Goal: Task Accomplishment & Management: Complete application form

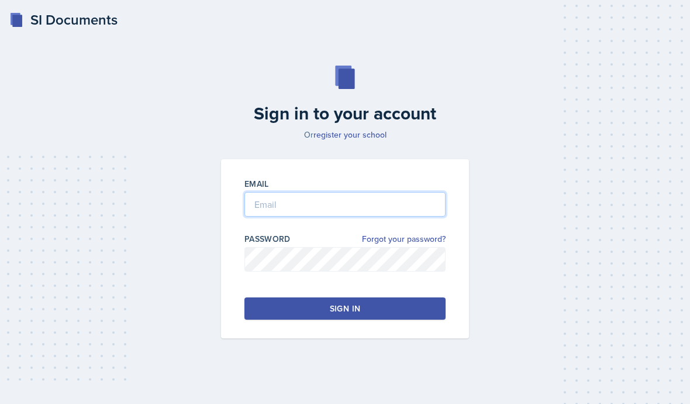
drag, startPoint x: 329, startPoint y: 237, endPoint x: 329, endPoint y: 370, distance: 132.8
click at [329, 237] on div "Sign in to your account Or register your school Email Password Forgot your pass…" at bounding box center [345, 201] width 662 height 347
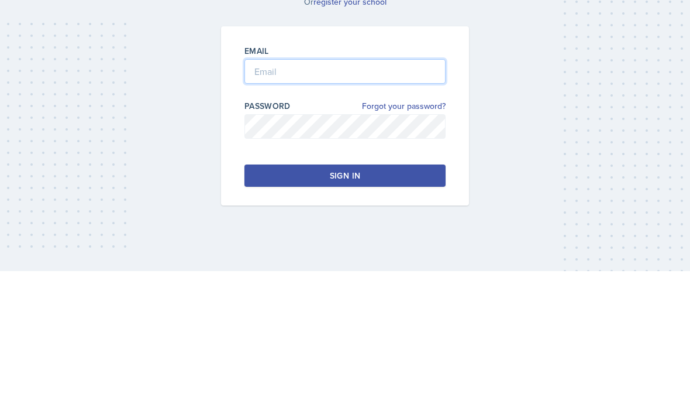
type input "[EMAIL_ADDRESS][DOMAIN_NAME]"
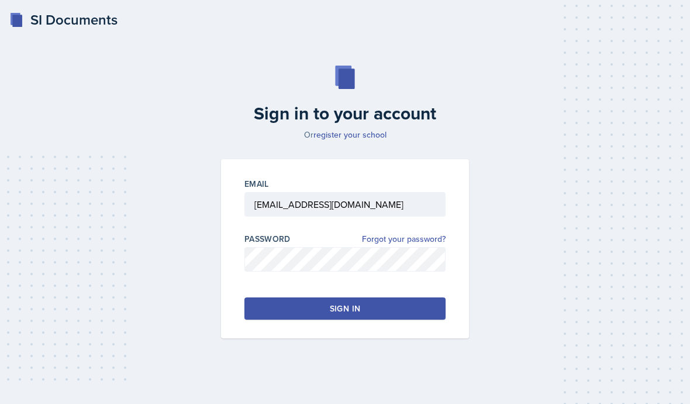
click at [399, 297] on button "Sign in" at bounding box center [344, 308] width 201 height 22
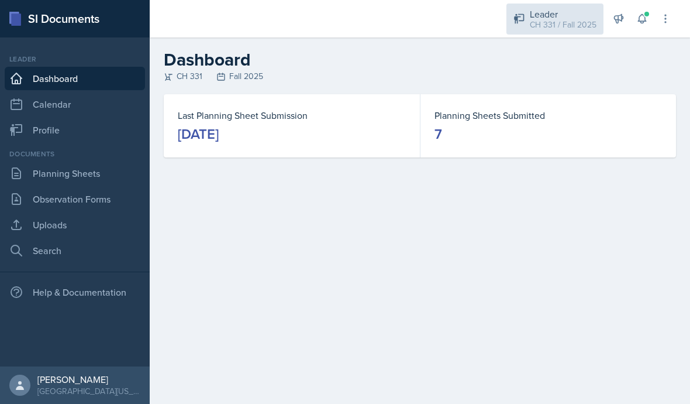
click at [579, 26] on div "CH 331 / Fall 2025" at bounding box center [563, 25] width 67 height 12
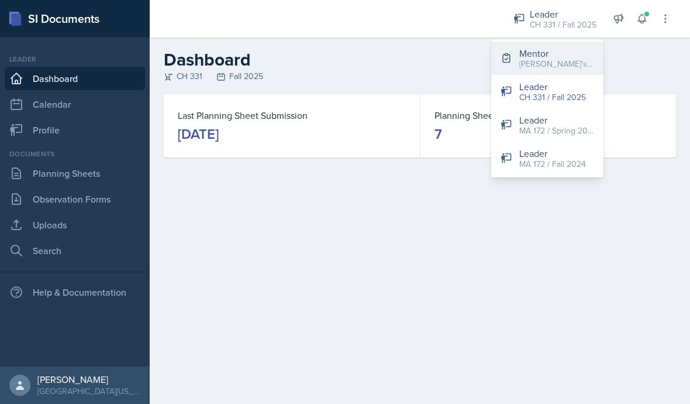
click at [567, 58] on div "[PERSON_NAME]'s Group / Fall 2025" at bounding box center [556, 64] width 75 height 12
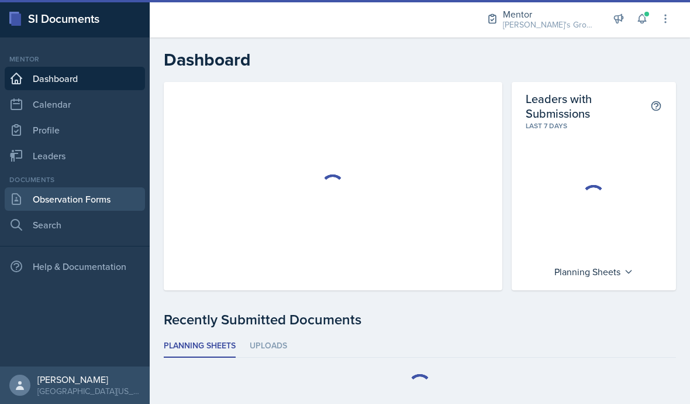
click at [69, 206] on link "Observation Forms" at bounding box center [75, 198] width 140 height 23
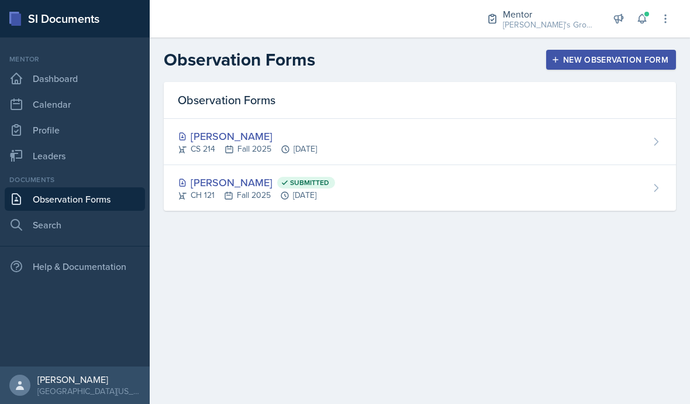
click at [621, 55] on div "New Observation Form" at bounding box center [611, 59] width 115 height 9
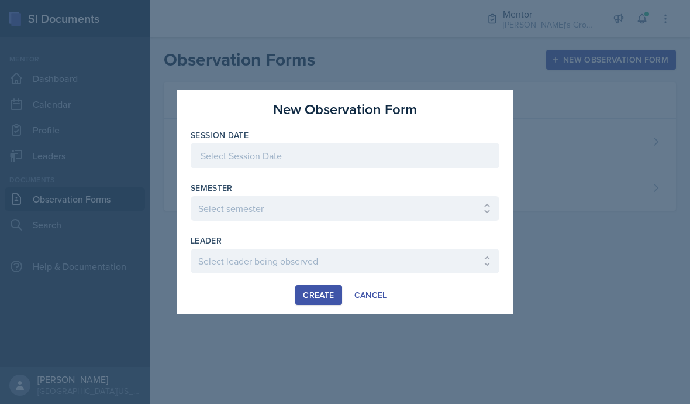
click at [436, 151] on div at bounding box center [345, 155] width 309 height 25
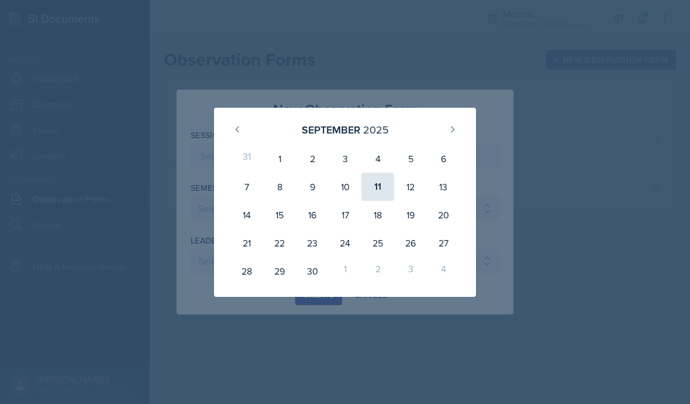
click at [384, 186] on div "11" at bounding box center [377, 187] width 33 height 28
type input "[DATE]"
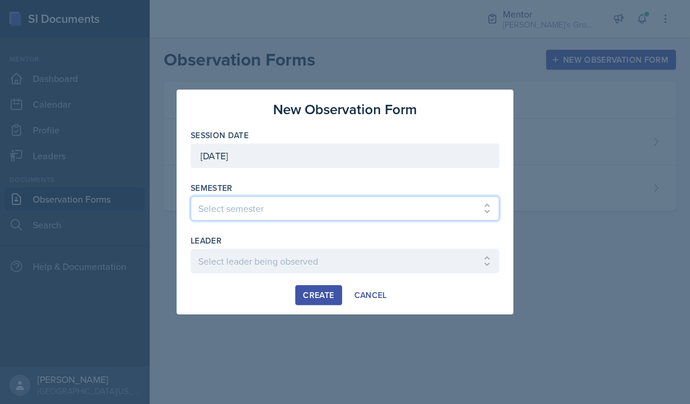
click at [392, 219] on select "Select semester All Fall 2021 Spring 2022 Fall 2022 Fall 2023 Spring 2023 Sprin…" at bounding box center [345, 208] width 309 height 25
select select "19fb88f7-c89b-4031-b5a0-458fd49807a1"
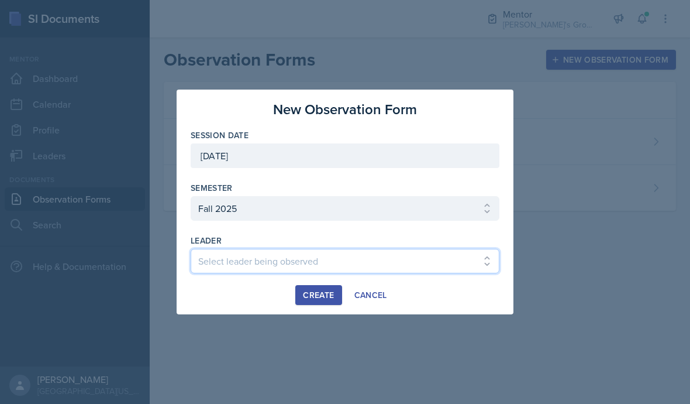
click at [362, 258] on select "Select leader being observed [PERSON_NAME] / [GEOGRAPHIC_DATA] 172 / [PERSON_NA…" at bounding box center [345, 261] width 309 height 25
click at [368, 263] on select "Select leader being observed [PERSON_NAME] / [GEOGRAPHIC_DATA] 172 / [PERSON_NA…" at bounding box center [345, 261] width 309 height 25
select select "80535569-f5c5-46c9-b9bc-da3e2f870644"
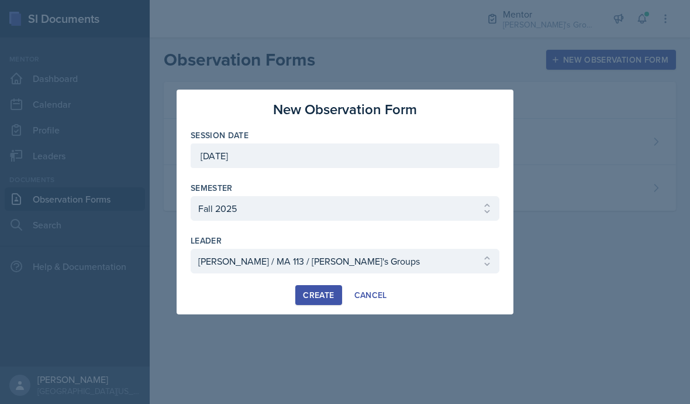
click at [317, 292] on div "Create" at bounding box center [318, 294] width 31 height 9
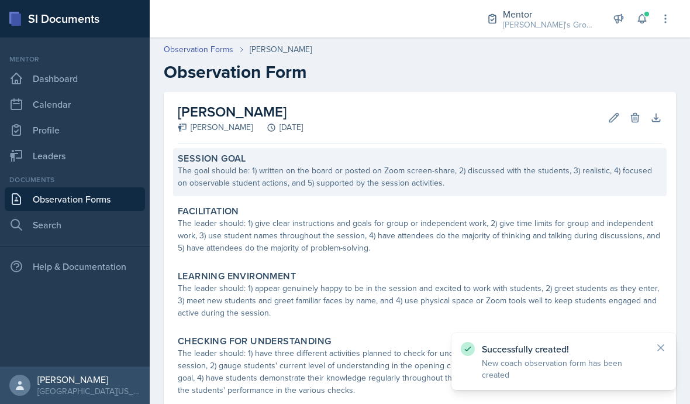
click at [384, 182] on div "The goal should be: 1) written on the board or posted on Zoom screen-share, 2) …" at bounding box center [420, 176] width 484 height 25
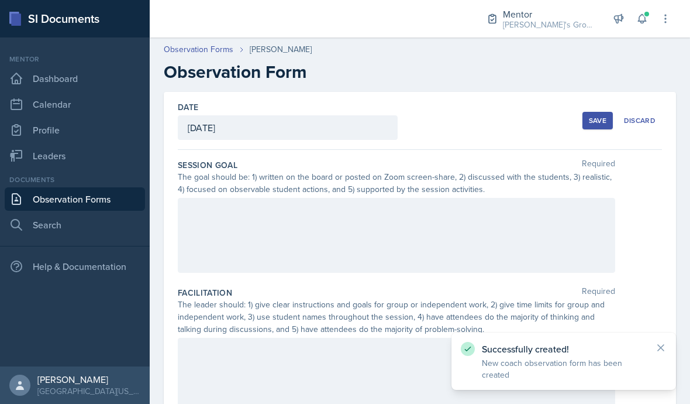
click at [373, 215] on div at bounding box center [396, 235] width 437 height 75
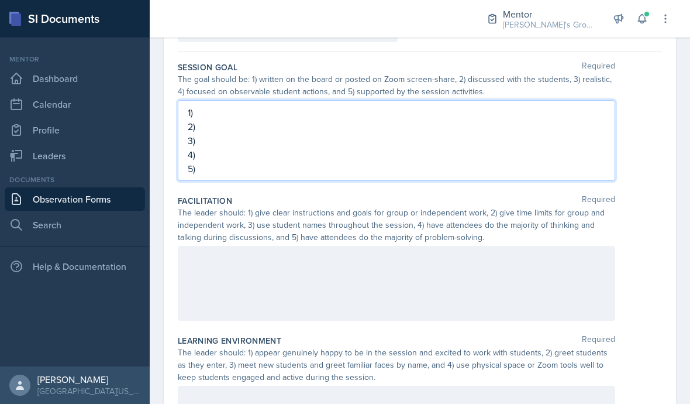
scroll to position [107, 0]
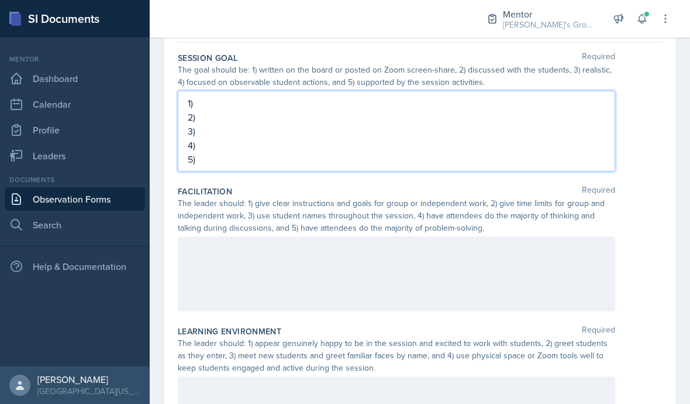
click at [480, 261] on div at bounding box center [396, 273] width 437 height 75
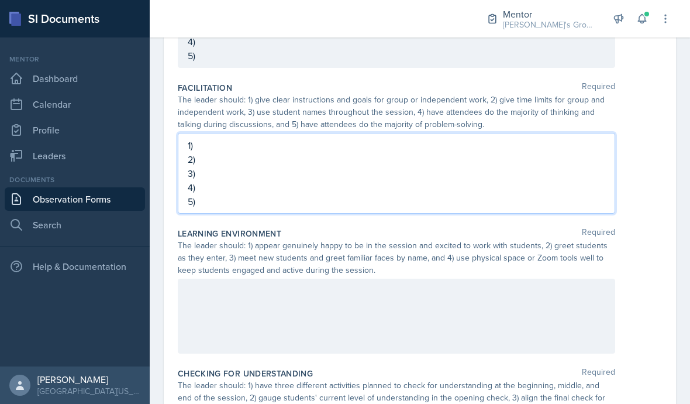
scroll to position [211, 0]
click at [547, 297] on div at bounding box center [396, 315] width 437 height 75
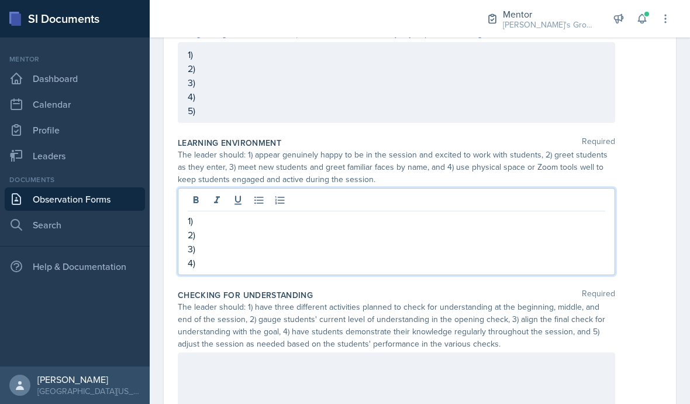
scroll to position [309, 0]
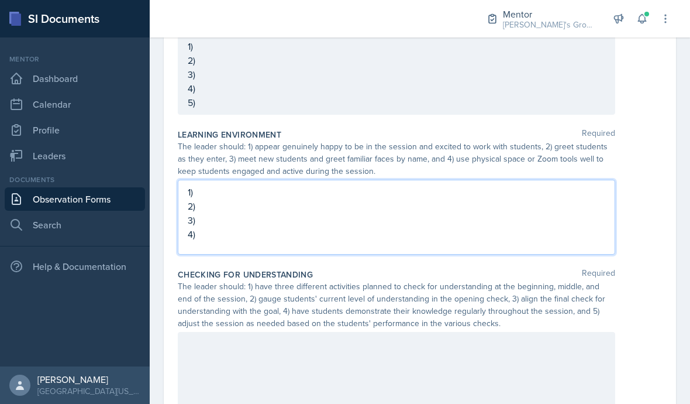
click at [489, 347] on div at bounding box center [396, 369] width 437 height 75
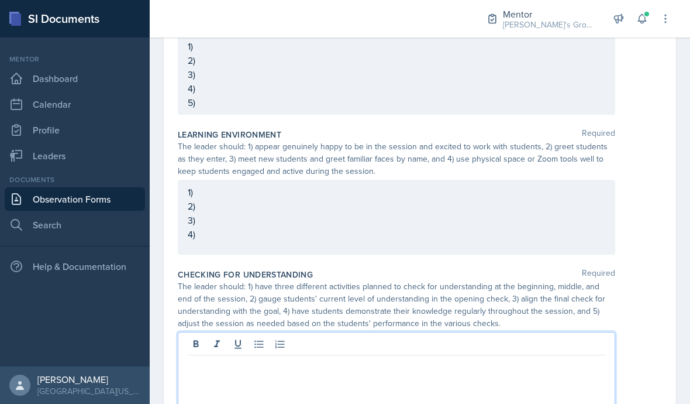
click at [492, 368] on p at bounding box center [397, 364] width 418 height 14
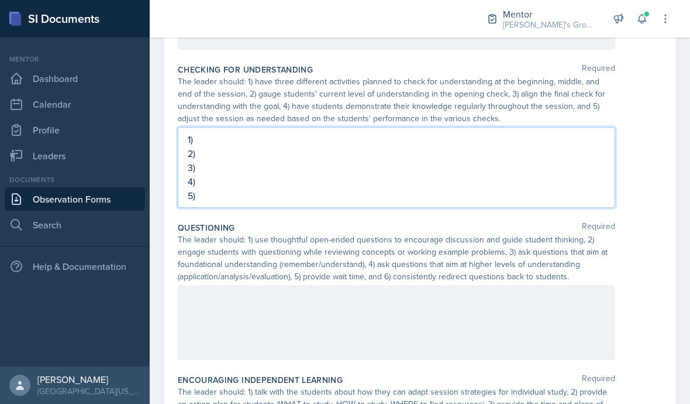
scroll to position [540, 0]
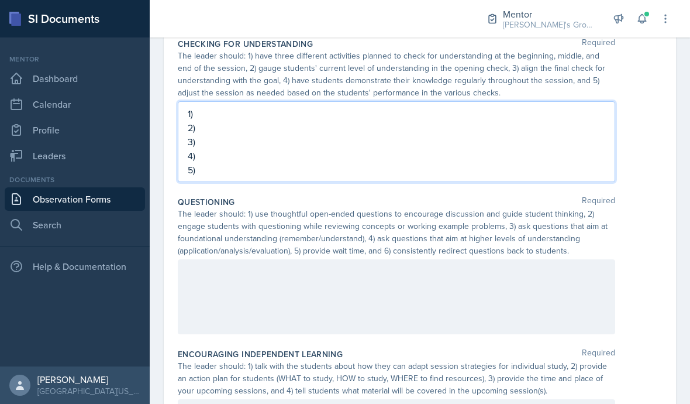
click at [531, 299] on div at bounding box center [396, 296] width 437 height 75
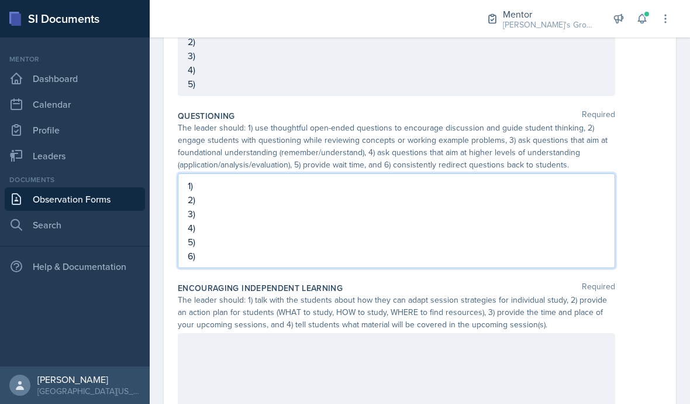
scroll to position [51, 0]
click at [490, 333] on div at bounding box center [396, 370] width 437 height 75
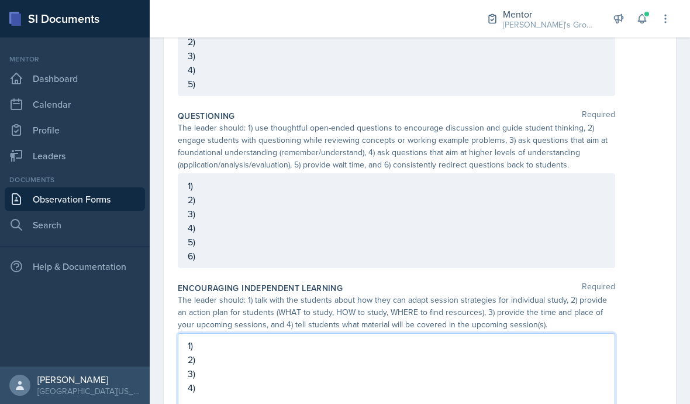
click at [627, 333] on div "1) 2) 3) 4)" at bounding box center [420, 370] width 484 height 75
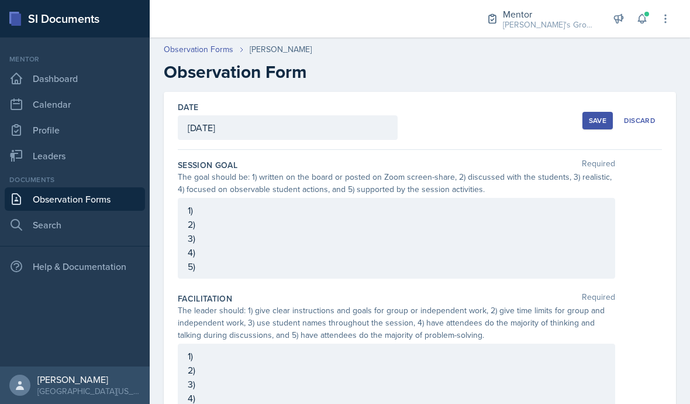
scroll to position [0, 0]
click at [211, 198] on div "1) 2) 3) 4) 5)" at bounding box center [396, 238] width 437 height 81
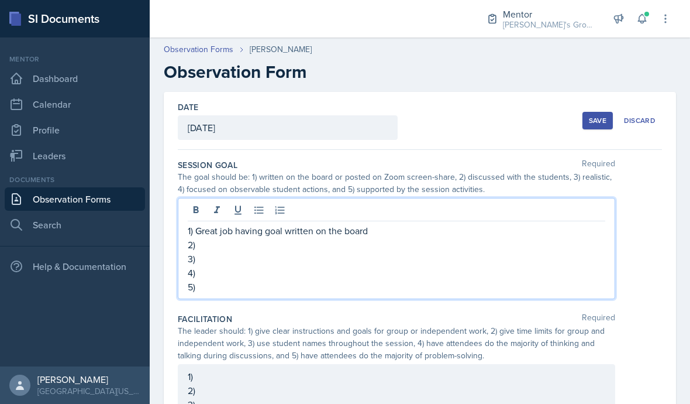
click at [249, 223] on p "1) Great job having goal written on the board" at bounding box center [397, 230] width 418 height 14
click at [316, 237] on p "2)" at bounding box center [397, 244] width 418 height 14
click at [278, 266] on p "4)" at bounding box center [397, 273] width 418 height 14
click at [281, 252] on p "3)" at bounding box center [397, 259] width 418 height 14
click at [316, 266] on p "4)" at bounding box center [397, 273] width 418 height 14
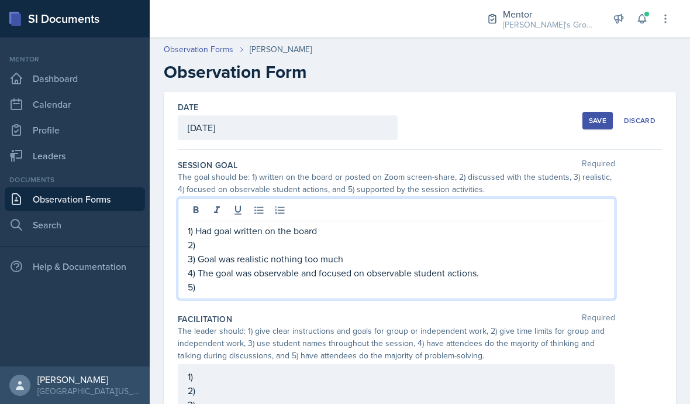
click at [424, 280] on p "5)" at bounding box center [397, 287] width 418 height 14
click at [328, 237] on p "2)" at bounding box center [397, 244] width 418 height 14
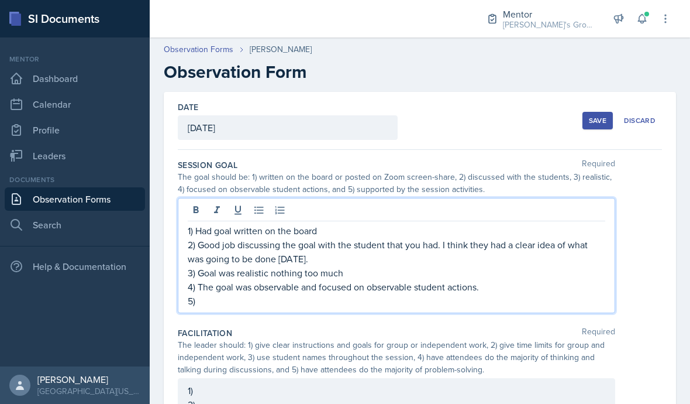
click at [407, 294] on p "5)" at bounding box center [397, 301] width 418 height 14
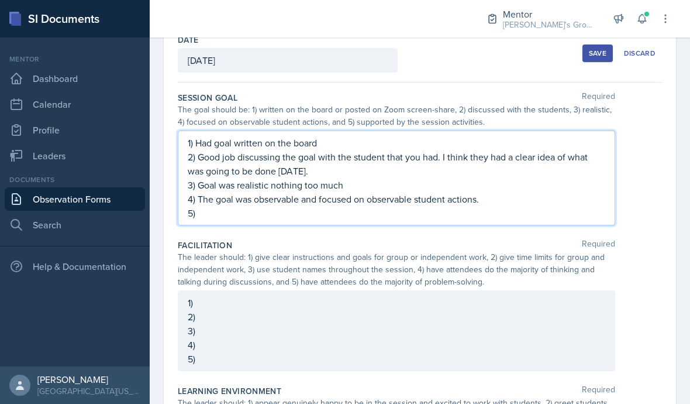
scroll to position [82, 0]
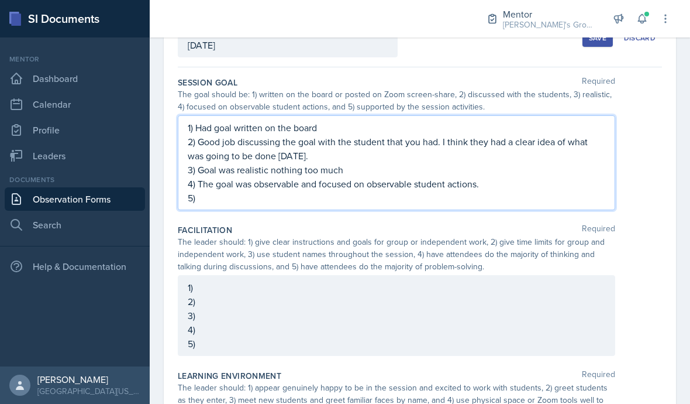
click at [435, 275] on div "1) 2) 3) 4) 5)" at bounding box center [396, 315] width 437 height 81
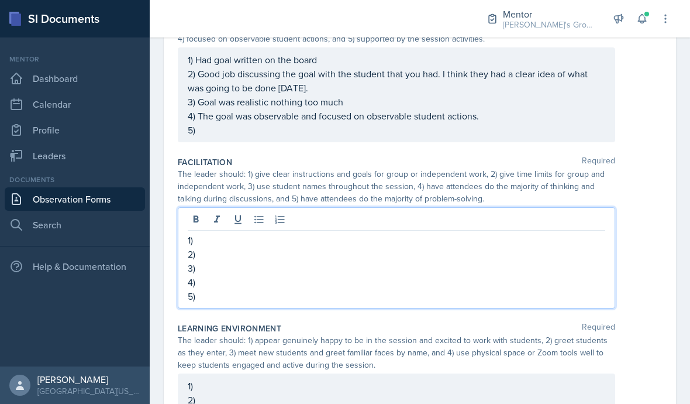
scroll to position [150, 0]
click at [198, 261] on p "3)" at bounding box center [397, 268] width 418 height 14
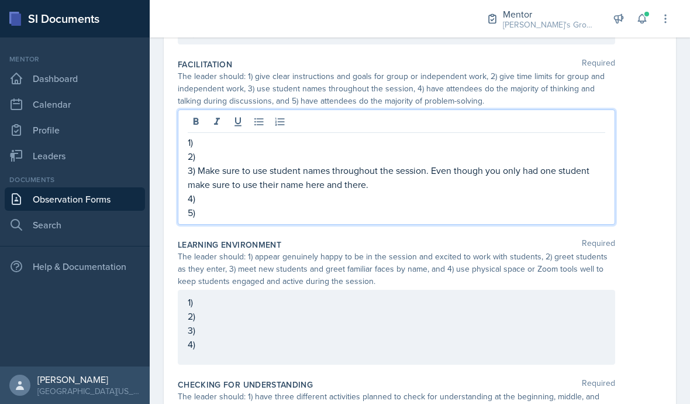
scroll to position [252, 0]
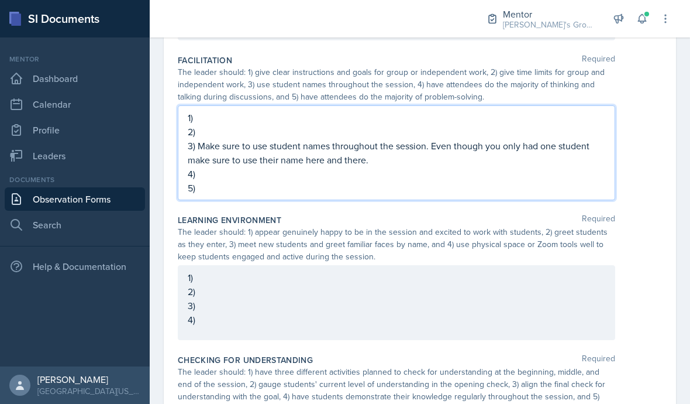
click at [521, 270] on div "1) 2) 3) 4)" at bounding box center [397, 298] width 418 height 56
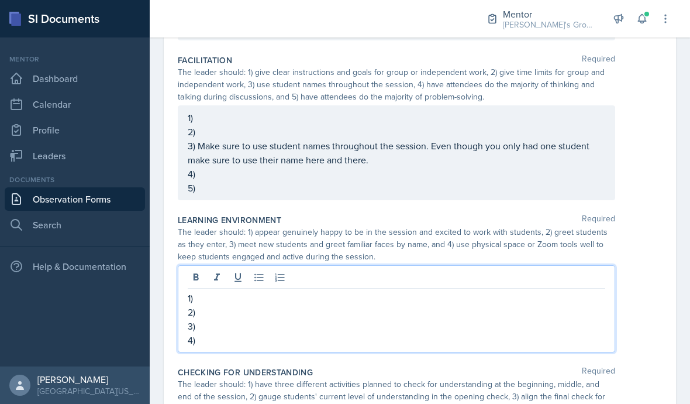
click at [525, 269] on div at bounding box center [397, 278] width 418 height 19
click at [201, 291] on p "1)" at bounding box center [397, 298] width 418 height 14
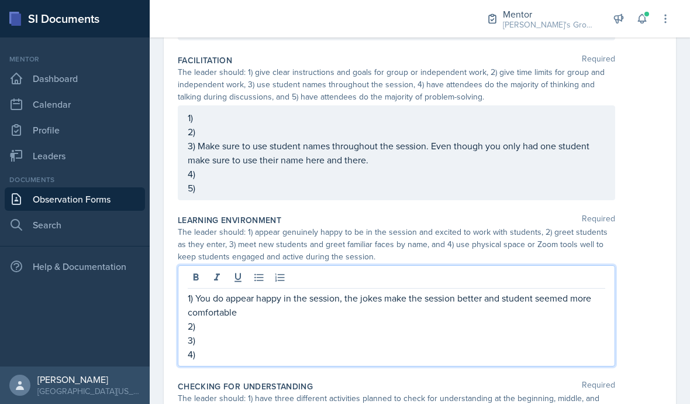
click at [298, 333] on p "3)" at bounding box center [397, 340] width 418 height 14
click at [330, 319] on p "2) Good job greeting the student when he came in." at bounding box center [397, 326] width 418 height 14
click at [322, 347] on p "4)" at bounding box center [397, 354] width 418 height 14
click at [280, 333] on p "3)" at bounding box center [397, 340] width 418 height 14
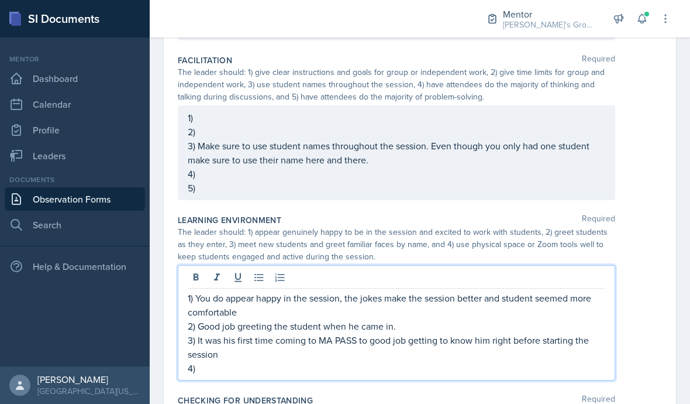
click at [366, 333] on p "3) It was his first time coming to MA PASS to good job getting to know him righ…" at bounding box center [397, 347] width 418 height 28
click at [256, 333] on p "3) It was his first time coming to MA PASS to good job getting to know him righ…" at bounding box center [397, 347] width 418 height 28
click at [236, 361] on p "4)" at bounding box center [397, 368] width 418 height 14
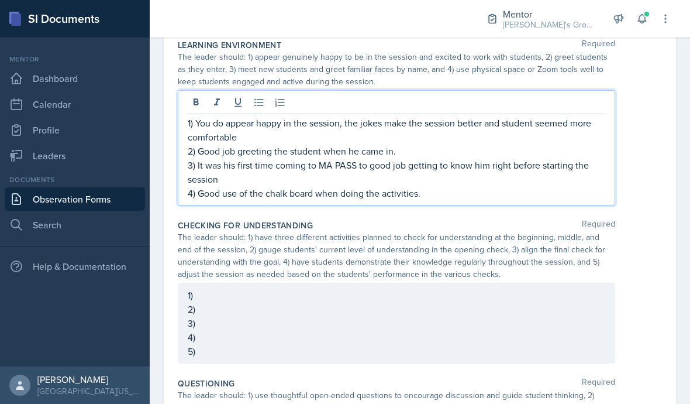
scroll to position [433, 0]
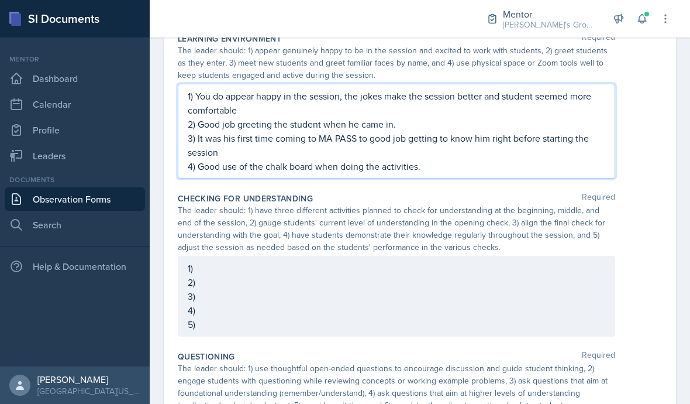
click at [530, 261] on div "1) 2) 3) 4) 5)" at bounding box center [397, 296] width 418 height 70
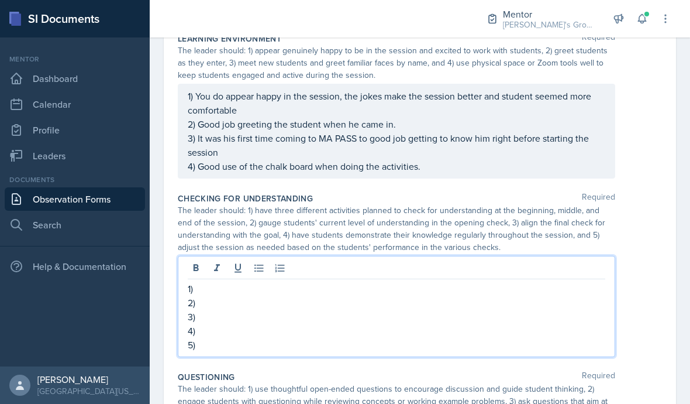
click at [536, 281] on p "1)" at bounding box center [397, 288] width 418 height 14
click at [239, 295] on p "2)" at bounding box center [397, 302] width 418 height 14
click at [405, 281] on p "1) Opening Activity (Brain dump/Mime time, )" at bounding box center [397, 288] width 418 height 14
click at [280, 295] on p "2)" at bounding box center [397, 302] width 418 height 14
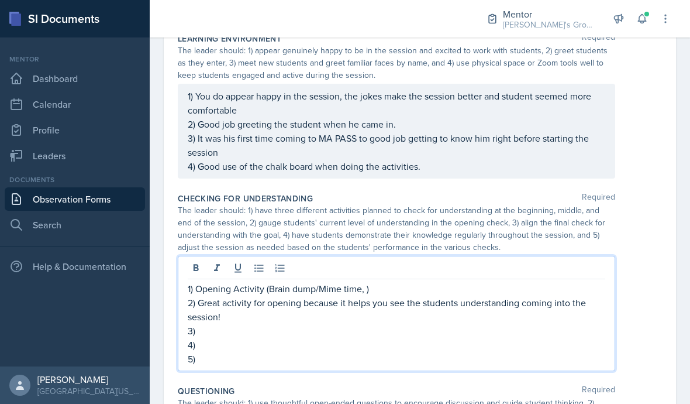
click at [238, 337] on p "4)" at bounding box center [397, 344] width 418 height 14
click at [248, 323] on p "3)" at bounding box center [397, 330] width 418 height 14
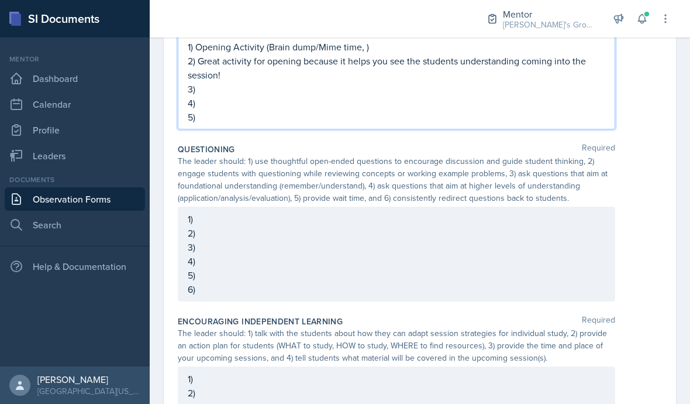
scroll to position [647, 0]
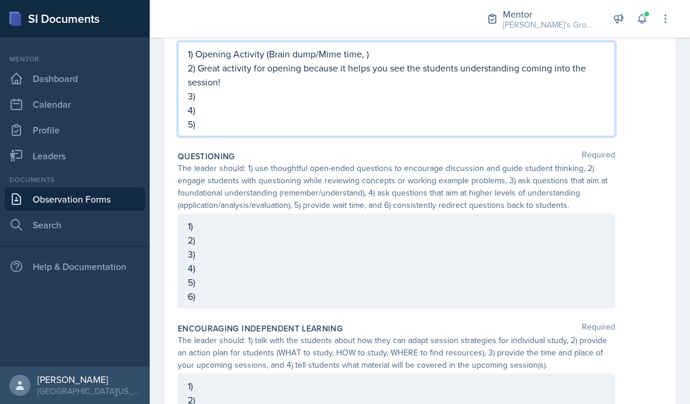
click at [546, 213] on div "1) 2) 3) 4) 5) 6)" at bounding box center [396, 260] width 437 height 95
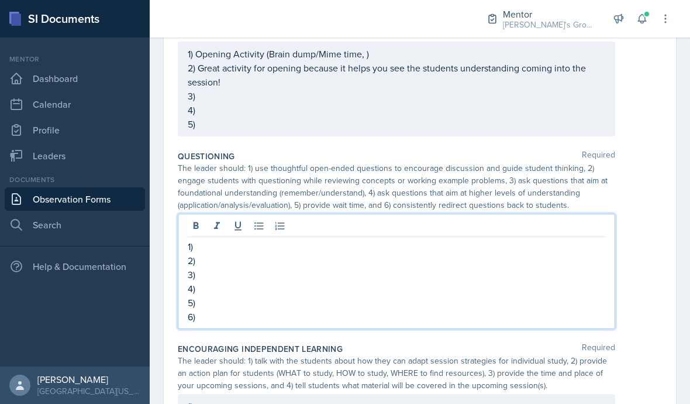
click at [532, 218] on div at bounding box center [397, 227] width 418 height 19
click at [294, 253] on p "2)" at bounding box center [397, 260] width 418 height 14
click at [227, 239] on p "1)" at bounding box center [397, 246] width 418 height 14
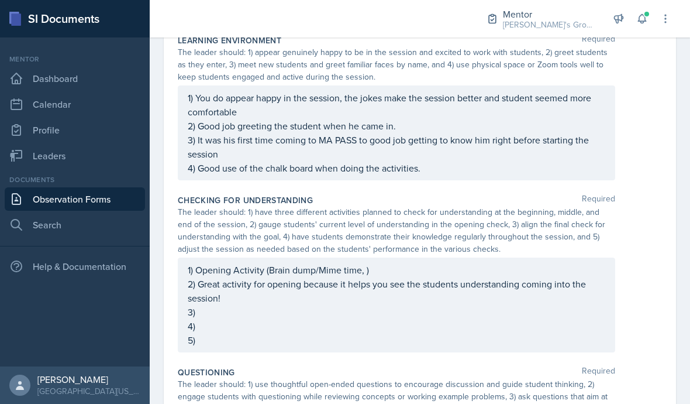
scroll to position [433, 0]
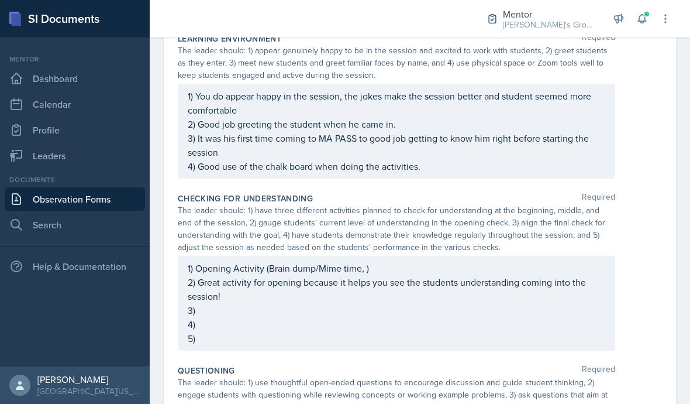
click at [363, 256] on div "1) Opening Activity (Brain dump/Mime time, ) 2) Great activity for opening beca…" at bounding box center [396, 303] width 437 height 95
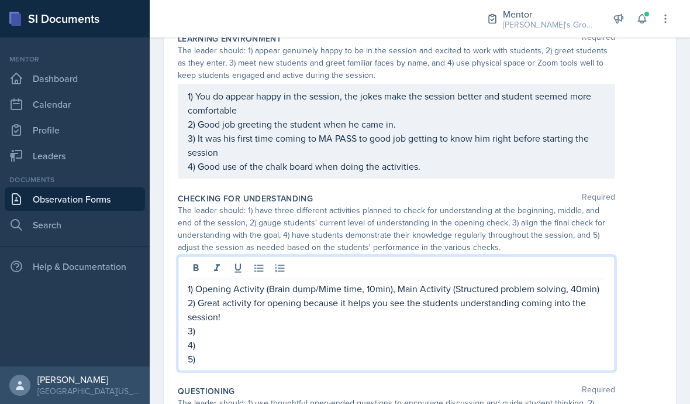
click at [363, 295] on p "2) Great activity for opening because it helps you see the students understandi…" at bounding box center [397, 309] width 418 height 28
click at [358, 337] on p "4)" at bounding box center [397, 344] width 418 height 14
click at [320, 323] on p "3)" at bounding box center [397, 330] width 418 height 14
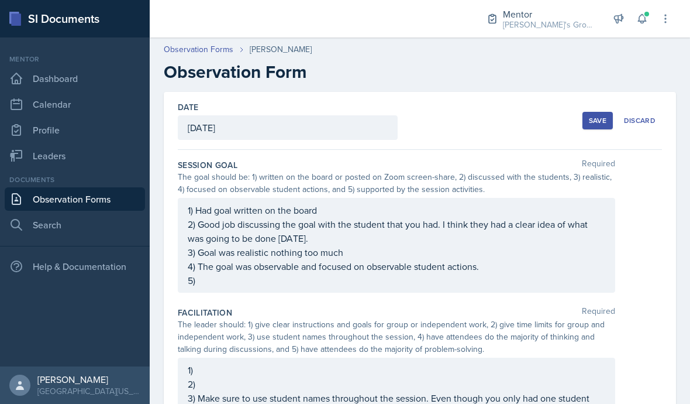
scroll to position [0, 0]
click at [213, 230] on div "1) Had goal written on the board 2) Good job discussing the goal with the stude…" at bounding box center [397, 245] width 418 height 84
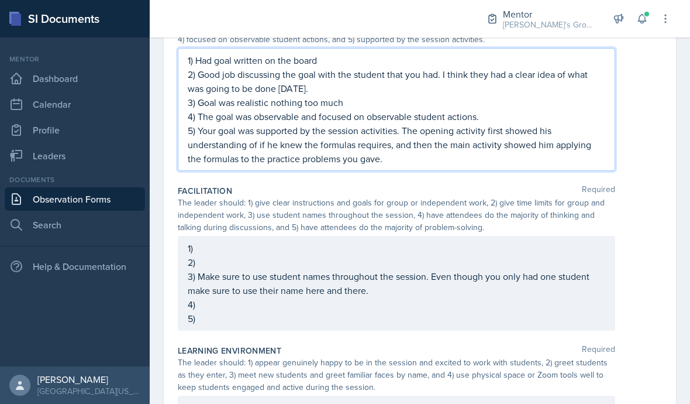
scroll to position [153, 0]
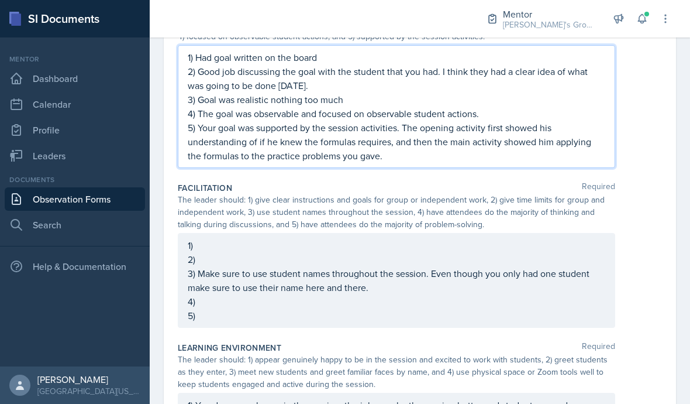
click at [539, 233] on div "1) 2) 3) Make sure to use student names throughout the session. Even though you…" at bounding box center [396, 280] width 437 height 95
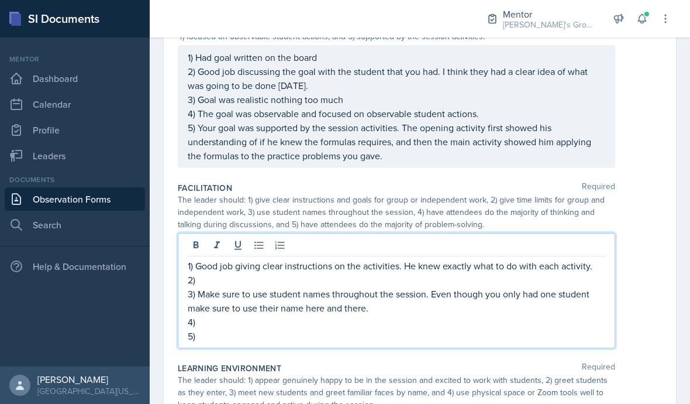
click at [486, 287] on p "3) Make sure to use student names throughout the session. Even though you only …" at bounding box center [397, 301] width 418 height 28
click at [326, 273] on p "2)" at bounding box center [397, 280] width 418 height 14
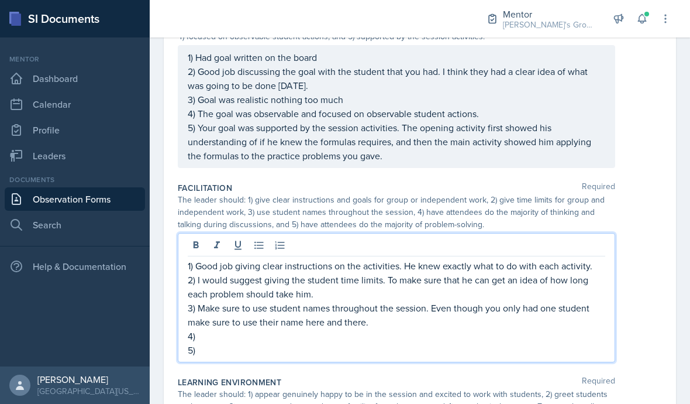
click at [301, 301] on p "3) Make sure to use student names throughout the session. Even though you only …" at bounding box center [397, 315] width 418 height 28
click at [308, 329] on p "4)" at bounding box center [397, 336] width 418 height 14
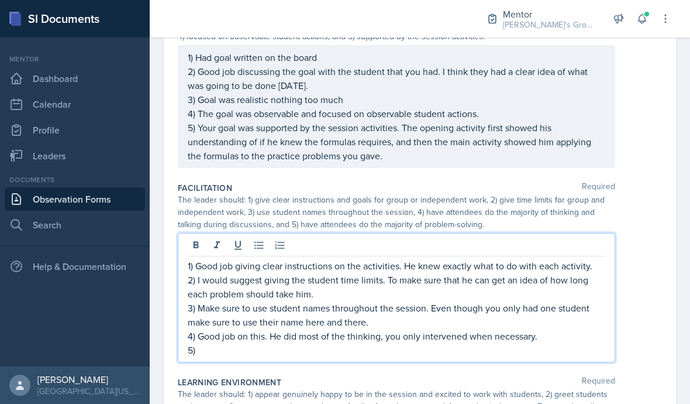
click at [211, 343] on p "5)" at bounding box center [397, 350] width 418 height 14
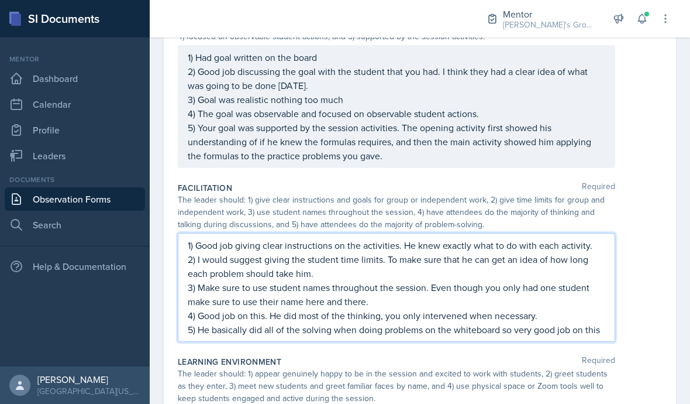
click at [639, 367] on div "The leader should: 1) appear genuinely happy to be in the session and excited t…" at bounding box center [420, 385] width 484 height 37
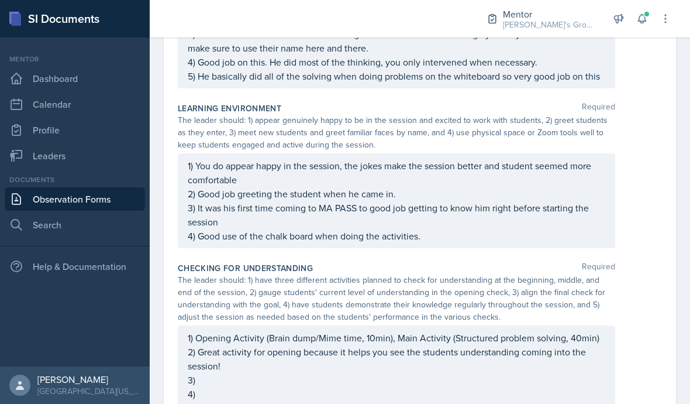
scroll to position [409, 0]
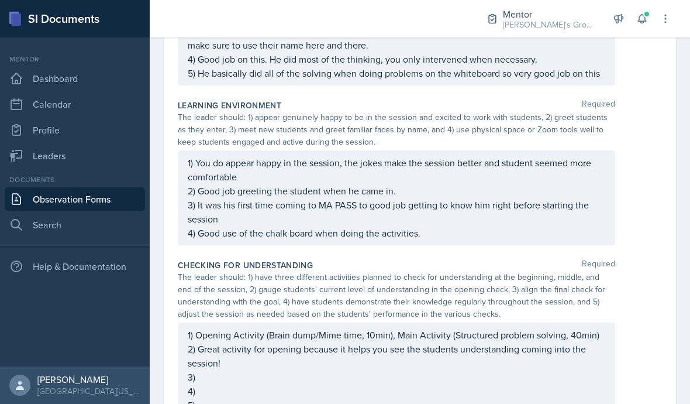
click at [518, 185] on div "1) You do appear happy in the session, the jokes make the session better and st…" at bounding box center [397, 198] width 418 height 84
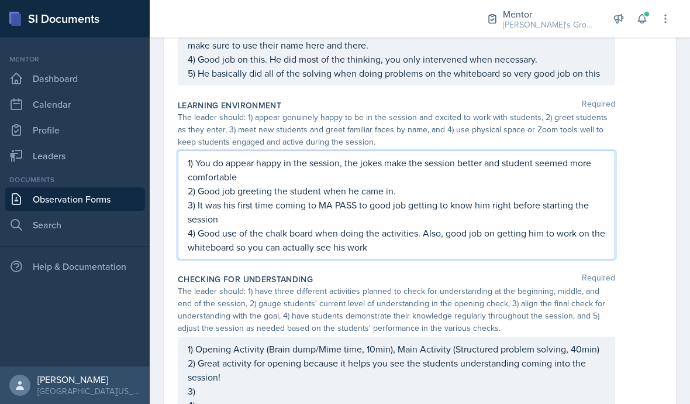
click at [625, 273] on div "Checking for Understanding Required" at bounding box center [420, 279] width 484 height 12
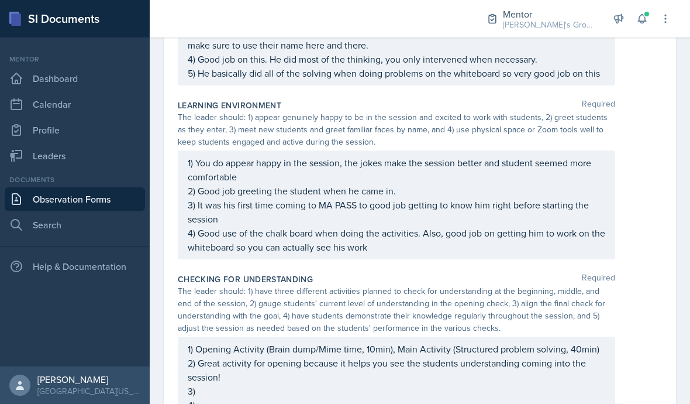
click at [656, 150] on div "1) You do appear happy in the session, the jokes make the session better and st…" at bounding box center [420, 204] width 484 height 109
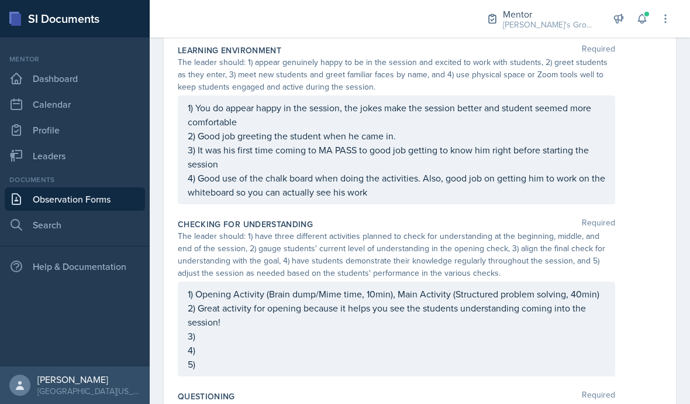
scroll to position [476, 0]
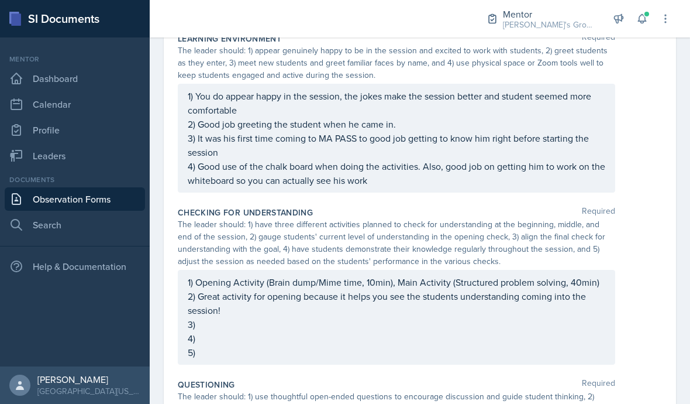
click at [200, 282] on div "1) Opening Activity (Brain dump/Mime time, 10min), Main Activity (Structured pr…" at bounding box center [397, 317] width 418 height 84
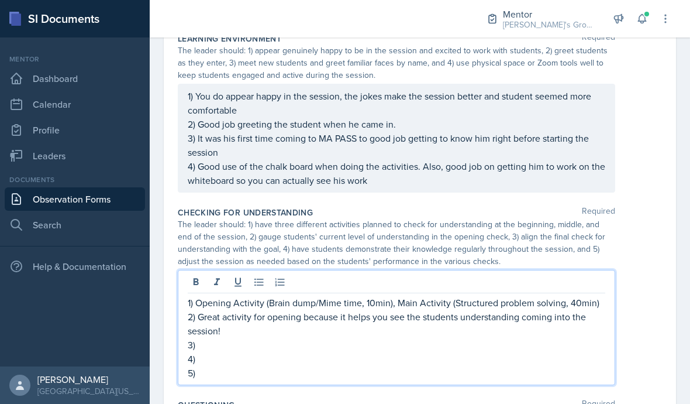
click at [216, 337] on p "3)" at bounding box center [397, 344] width 418 height 14
click at [260, 337] on p "3)" at bounding box center [397, 344] width 418 height 14
click at [240, 352] on p "4)" at bounding box center [397, 359] width 418 height 14
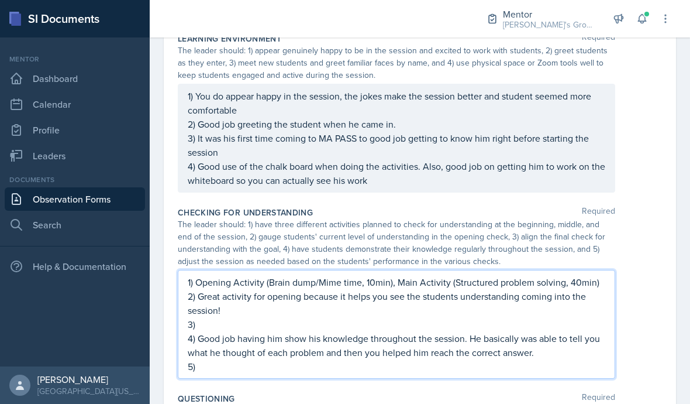
click at [509, 392] on div "Questioning Required" at bounding box center [420, 398] width 484 height 12
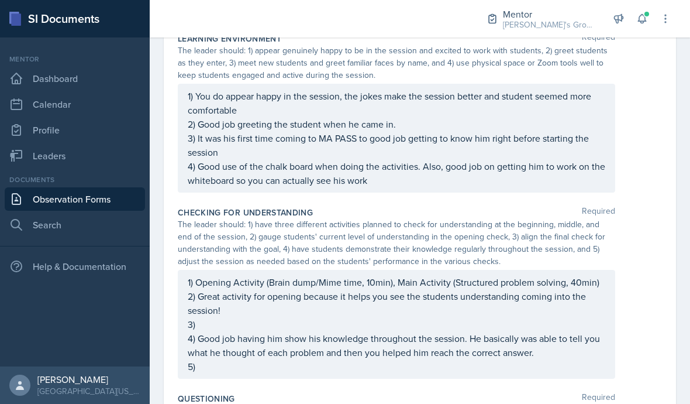
click at [208, 313] on div "1) Opening Activity (Brain dump/Mime time, 10min), Main Activity (Structured pr…" at bounding box center [397, 324] width 418 height 98
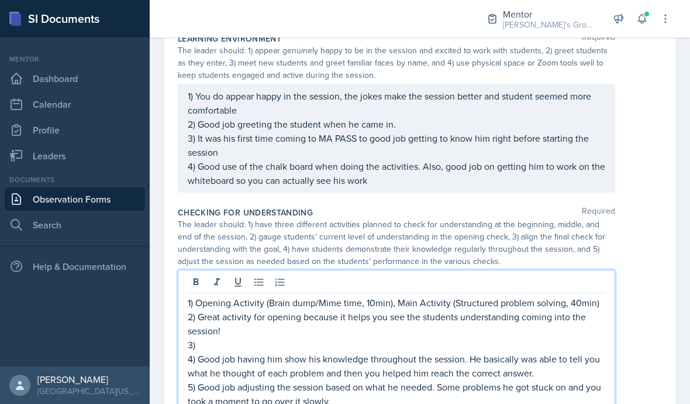
click at [540, 337] on p "3)" at bounding box center [397, 344] width 418 height 14
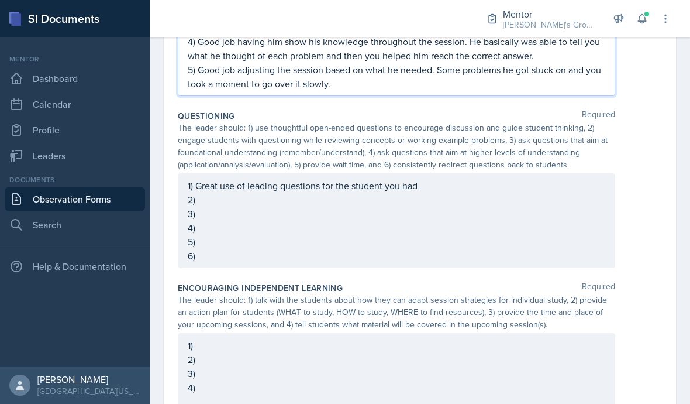
scroll to position [745, 0]
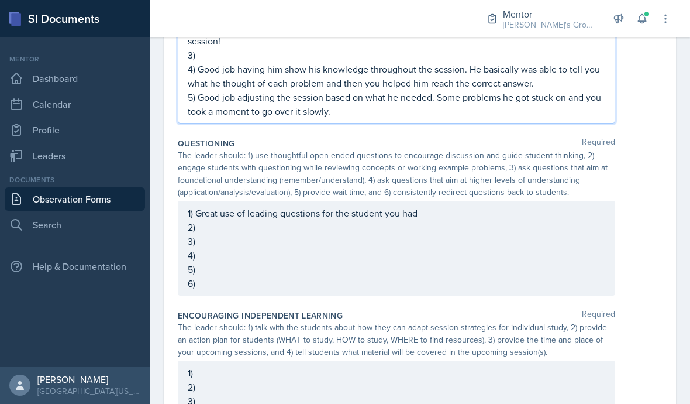
click at [508, 206] on div "1) Great use of leading questions for the student you had 2) 3) 4) 5) 6)" at bounding box center [397, 248] width 418 height 84
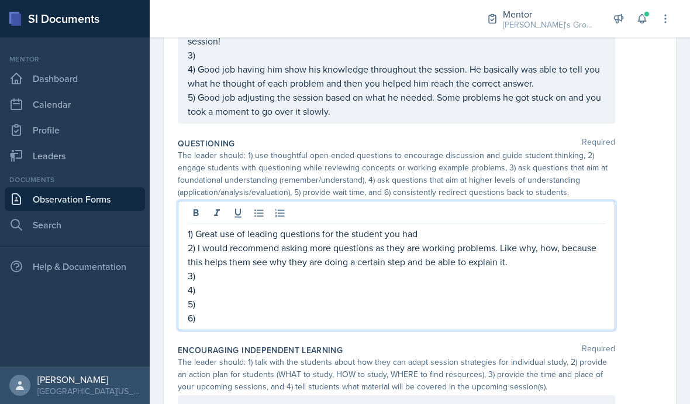
click at [468, 282] on p "4)" at bounding box center [397, 289] width 418 height 14
click at [337, 268] on p "3)" at bounding box center [397, 275] width 418 height 14
click at [226, 268] on p "3) You did ask these questions quite a bit. Good job on this" at bounding box center [397, 275] width 418 height 14
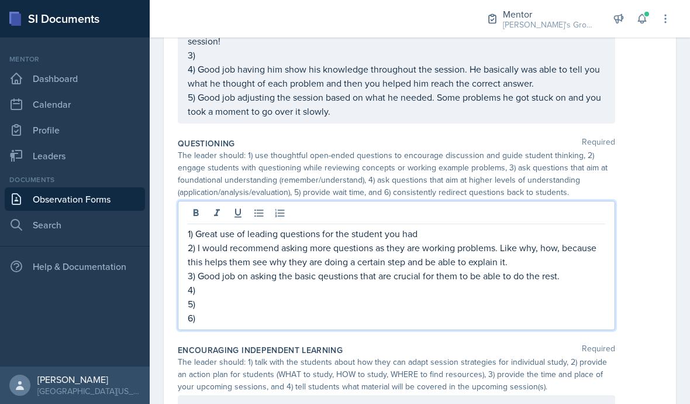
click at [336, 282] on p "4)" at bounding box center [397, 289] width 418 height 14
click at [343, 268] on p "3) Good job on asking the basic qeustions that are crucial for them to be able …" at bounding box center [397, 275] width 418 height 14
click at [320, 282] on p "4)" at bounding box center [397, 289] width 418 height 14
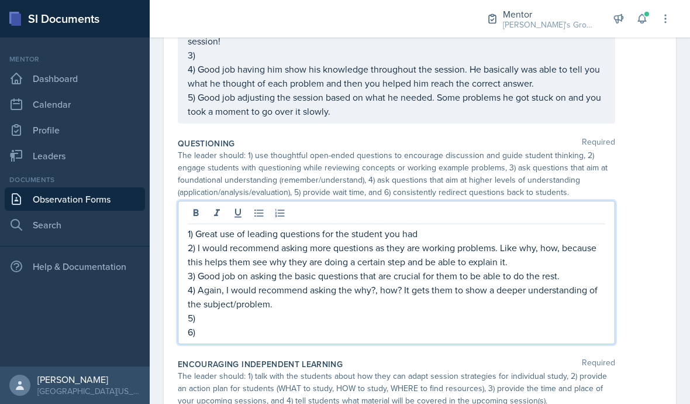
click at [360, 311] on p "5)" at bounding box center [397, 318] width 418 height 14
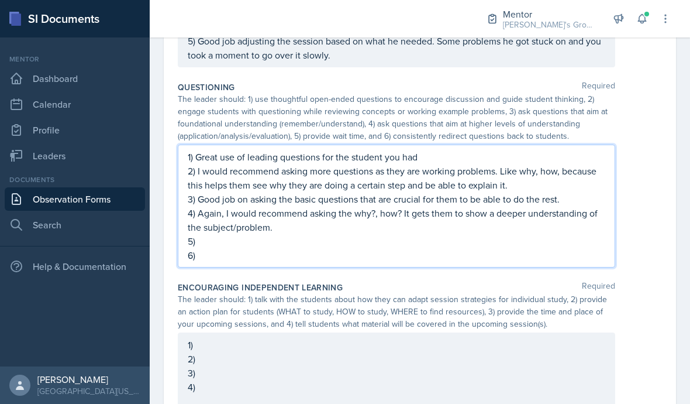
scroll to position [800, 0]
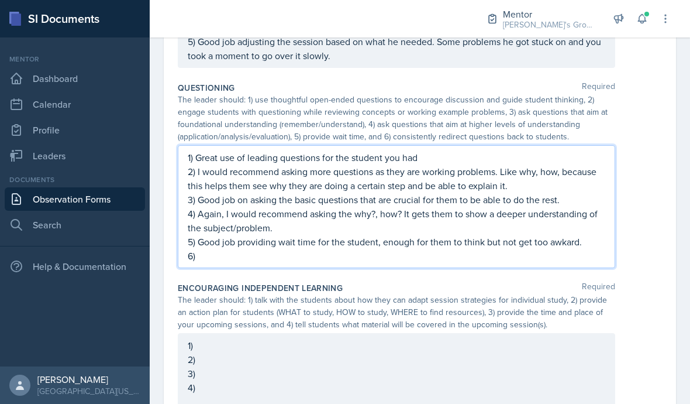
click at [399, 249] on p "6)" at bounding box center [397, 256] width 418 height 14
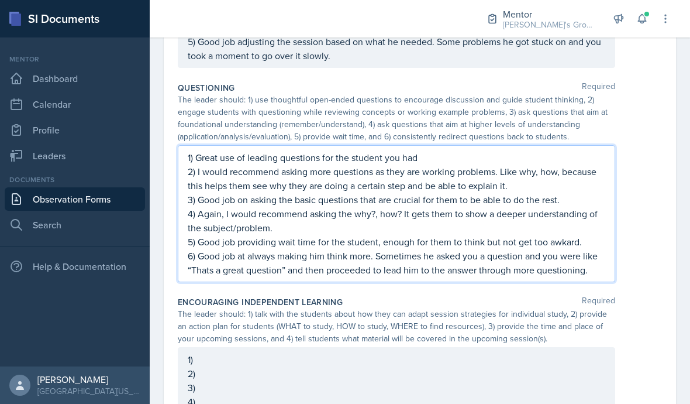
click at [581, 235] on p "5) Good job providing wait time for the student, enough for them to think but n…" at bounding box center [397, 242] width 418 height 14
click at [564, 235] on p "5) Good job providing wait time for the student, enough for them to think but n…" at bounding box center [397, 242] width 418 height 14
click at [569, 235] on p "5) Good job providing wait time for the student, enough for them to think but n…" at bounding box center [397, 242] width 418 height 14
click at [566, 235] on p "5) Good job providing wait time for the student, enough for them to think but n…" at bounding box center [397, 242] width 418 height 14
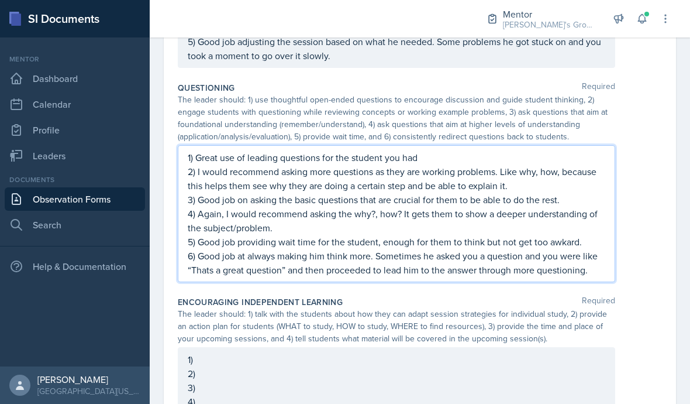
click at [570, 249] on p "6) Good job at always making him think more. Sometimes he asked you a question …" at bounding box center [397, 263] width 418 height 28
click at [566, 235] on p "5) Good job providing wait time for the student, enough for them to think but n…" at bounding box center [397, 242] width 418 height 14
click at [589, 249] on p "6) Good job at always making him think more. Sometimes he asked you a question …" at bounding box center [397, 263] width 418 height 28
click at [583, 249] on p "6) Good job at always making him think more. Sometimes he asked you a question …" at bounding box center [397, 263] width 418 height 28
click at [521, 347] on div "1) 2) 3) 4)" at bounding box center [396, 384] width 437 height 75
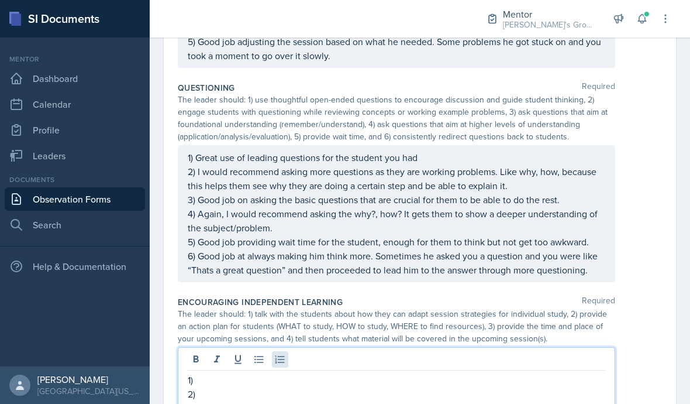
click at [284, 351] on button at bounding box center [280, 359] width 16 height 16
click at [281, 353] on icon at bounding box center [280, 359] width 12 height 12
click at [224, 351] on button at bounding box center [217, 359] width 16 height 16
click at [218, 347] on div "1) 2) 3) 4)" at bounding box center [396, 390] width 437 height 87
click at [218, 373] on p "1)" at bounding box center [397, 380] width 418 height 14
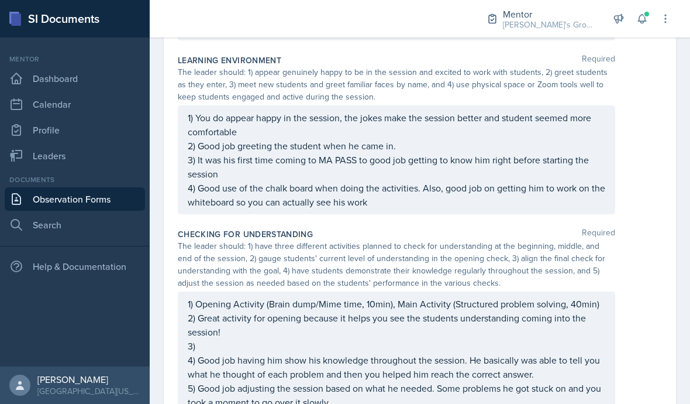
scroll to position [373, 0]
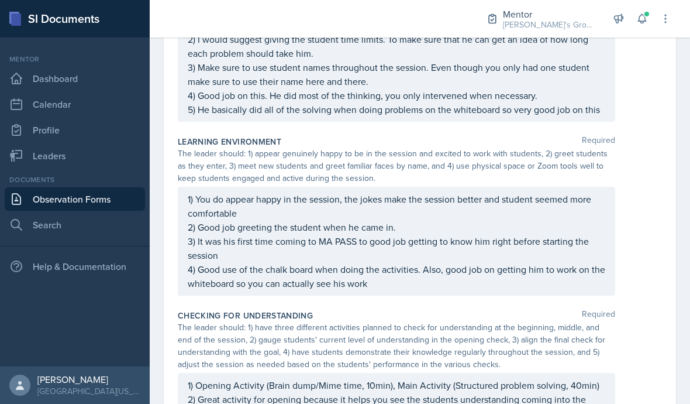
click at [337, 192] on div "1) You do appear happy in the session, the jokes make the session better and st…" at bounding box center [397, 241] width 418 height 98
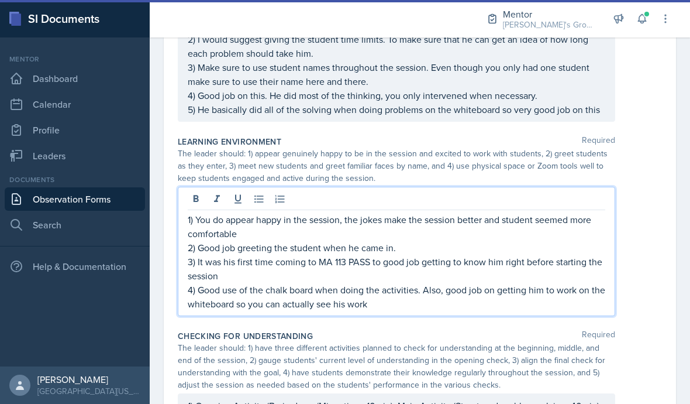
click at [454, 282] on p "4) Good use of the chalk board when doing the activities. Also, good job on get…" at bounding box center [397, 296] width 418 height 28
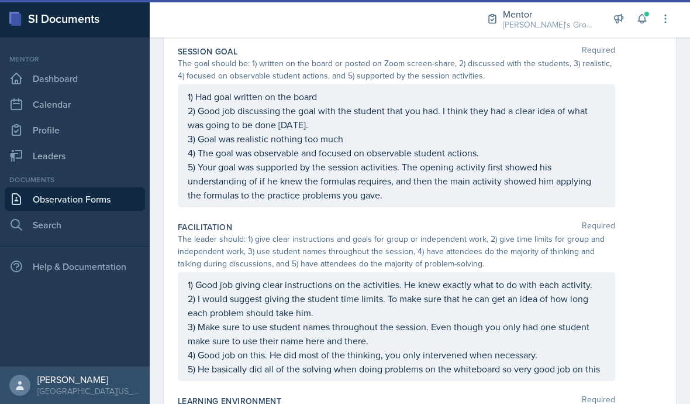
scroll to position [171, 0]
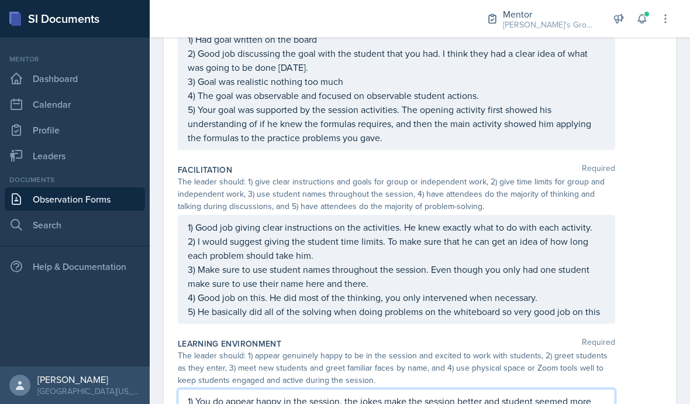
click at [628, 221] on div "1) Good job giving clear instructions on the activities. He knew exactly what t…" at bounding box center [420, 269] width 484 height 109
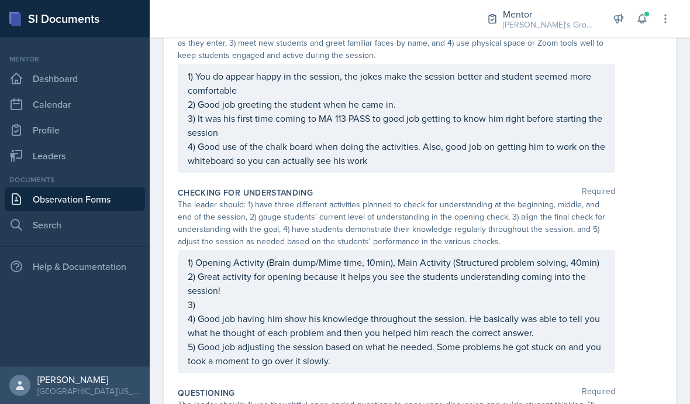
scroll to position [496, 0]
click at [561, 256] on div "1) Opening Activity (Brain dump/Mime time, 10min), Main Activity (Structured pr…" at bounding box center [397, 310] width 418 height 112
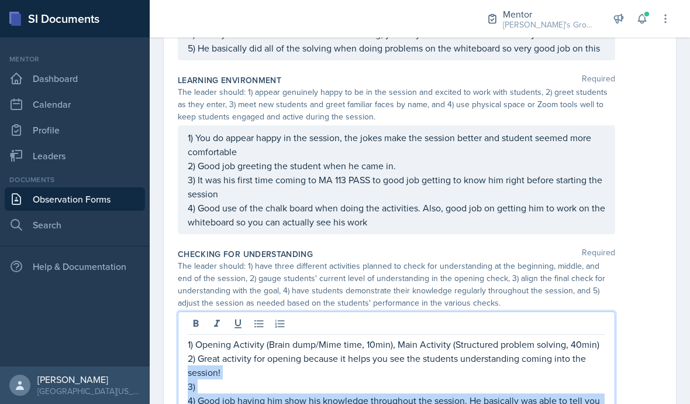
scroll to position [449, 0]
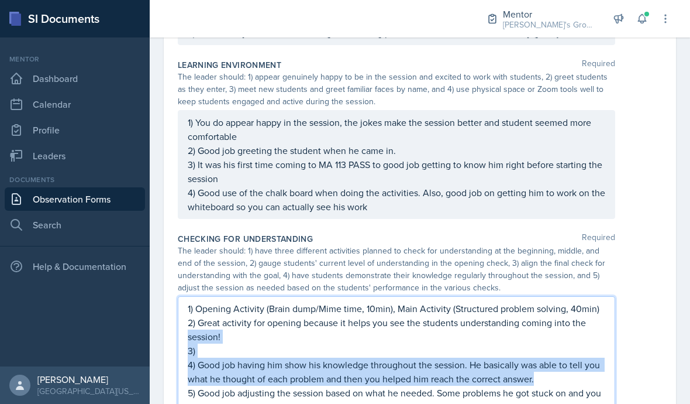
click at [625, 244] on div "The leader should: 1) have three different activities planned to check for unde…" at bounding box center [420, 268] width 484 height 49
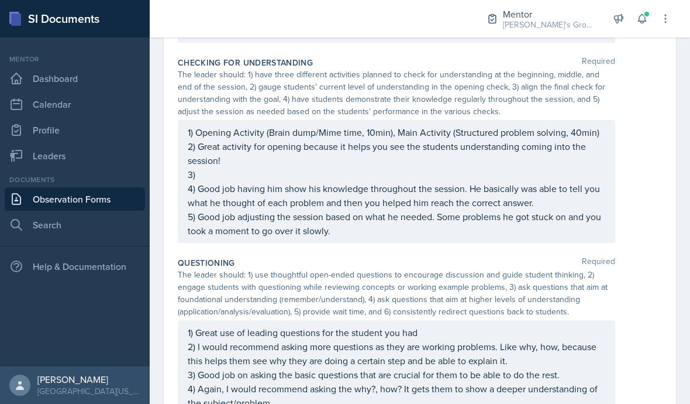
scroll to position [625, 0]
click at [596, 120] on div "1) Opening Activity (Brain dump/Mime time, 10min), Main Activity (Structured pr…" at bounding box center [396, 181] width 437 height 123
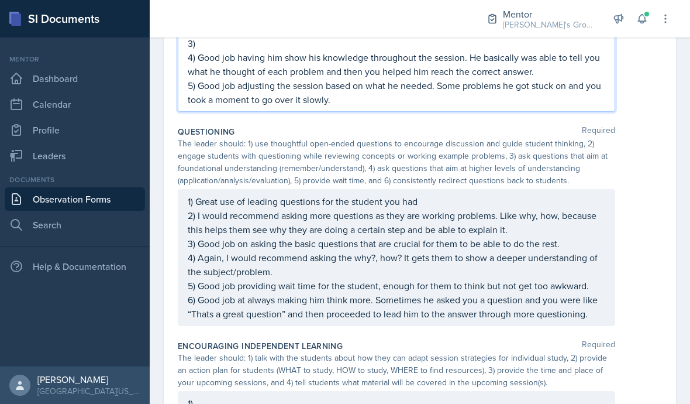
scroll to position [777, 0]
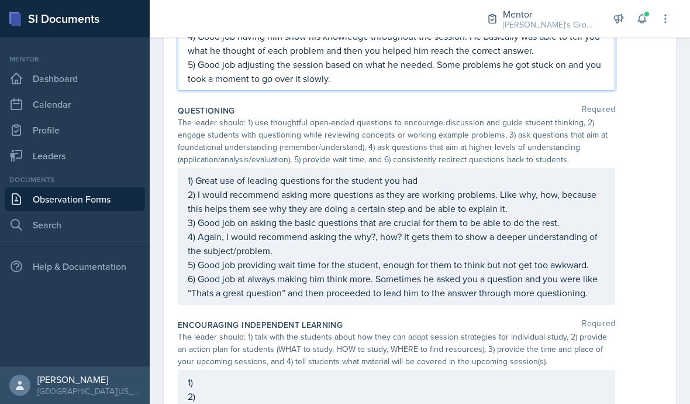
click at [614, 192] on div "1) Great use of leading questions for the student you had 2) I would recommend …" at bounding box center [396, 236] width 437 height 137
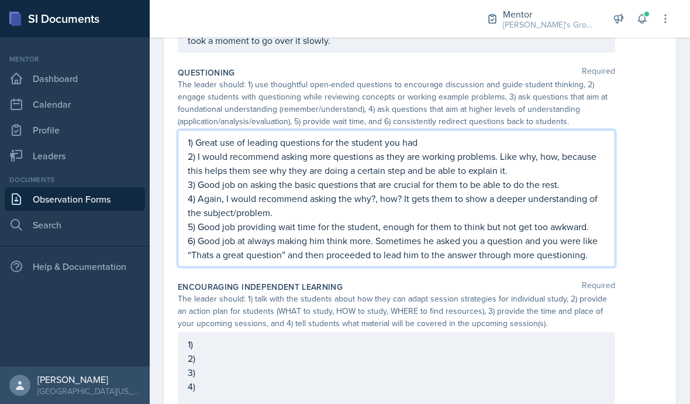
scroll to position [814, 0]
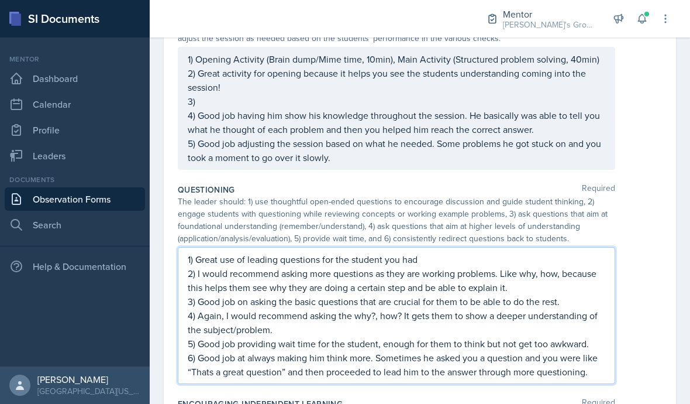
click at [654, 179] on div "Questioning Required The leader should: 1) use thoughtful open-ended questions …" at bounding box center [420, 286] width 484 height 214
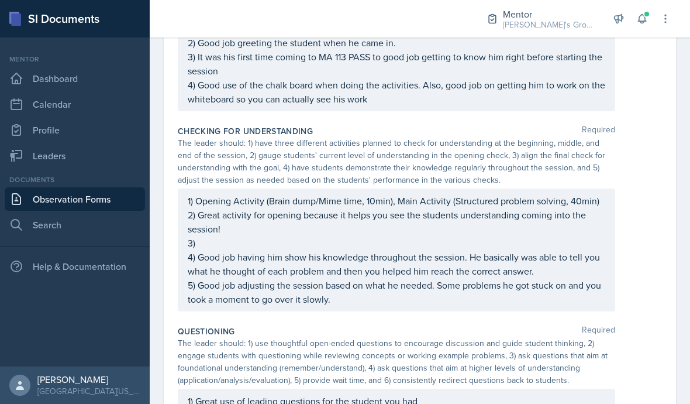
scroll to position [549, 0]
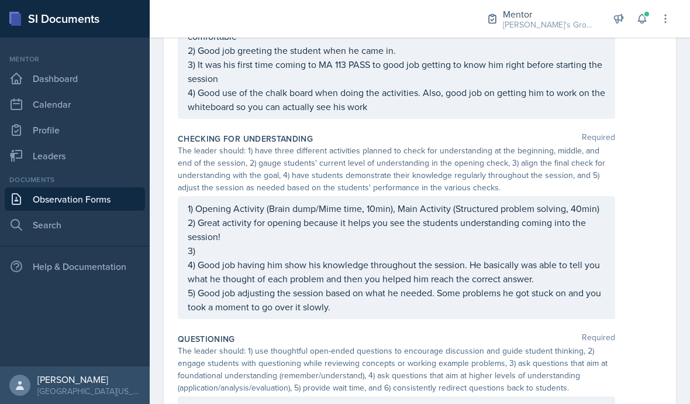
click at [554, 215] on p "2) Great activity for opening because it helps you see the students understandi…" at bounding box center [397, 229] width 418 height 28
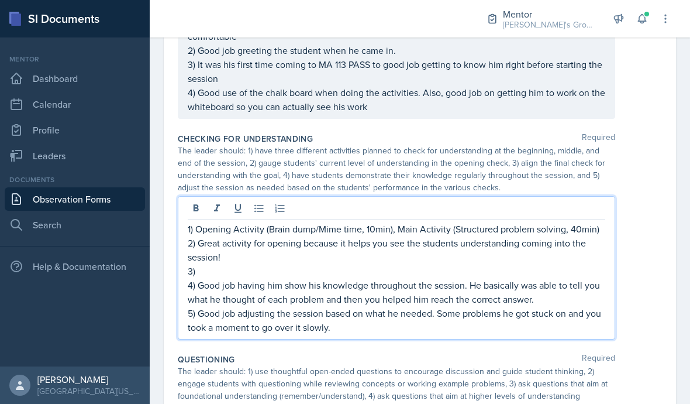
click at [319, 278] on p "4) Good job having him show his knowledge throughout the session. He basically …" at bounding box center [397, 292] width 418 height 28
click at [311, 278] on p "4) Good job having him show his knowledge throughout the session. He basically …" at bounding box center [397, 292] width 418 height 28
click at [278, 264] on p "3)" at bounding box center [397, 271] width 418 height 14
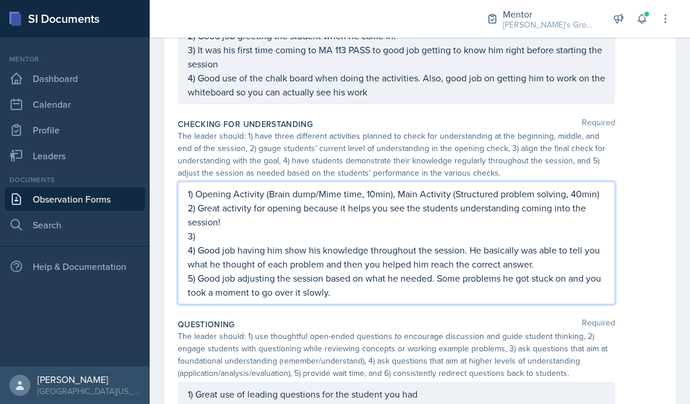
scroll to position [600, 0]
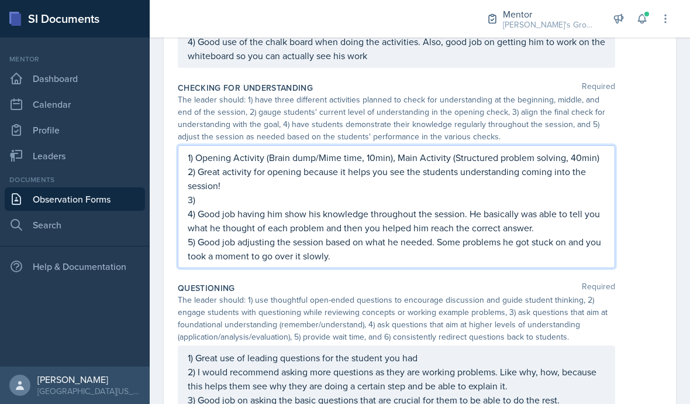
click at [650, 145] on div "1) Opening Activity (Brain dump/Mime time, 10min), Main Activity (Structured pr…" at bounding box center [420, 206] width 484 height 123
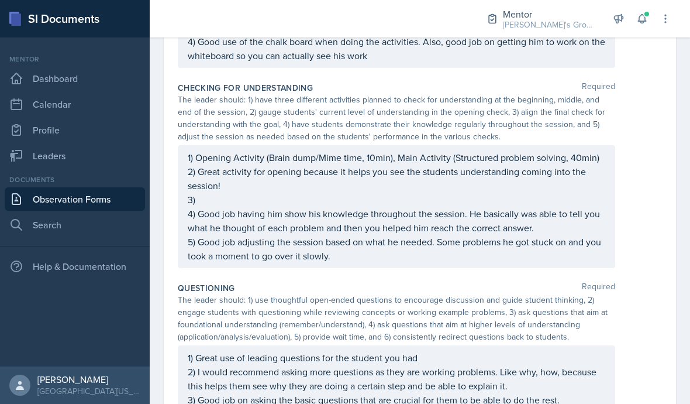
click at [578, 145] on div "1) Opening Activity (Brain dump/Mime time, 10min), Main Activity (Structured pr…" at bounding box center [396, 206] width 437 height 123
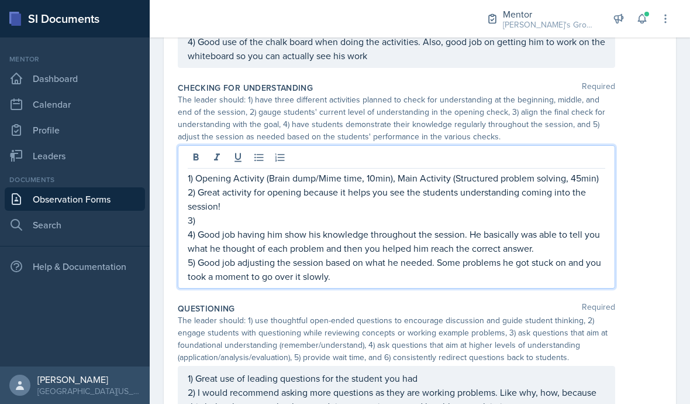
click at [658, 194] on div "1) Opening Activity (Brain dump/Mime time, 10min), Main Activity (Structured pr…" at bounding box center [420, 216] width 484 height 143
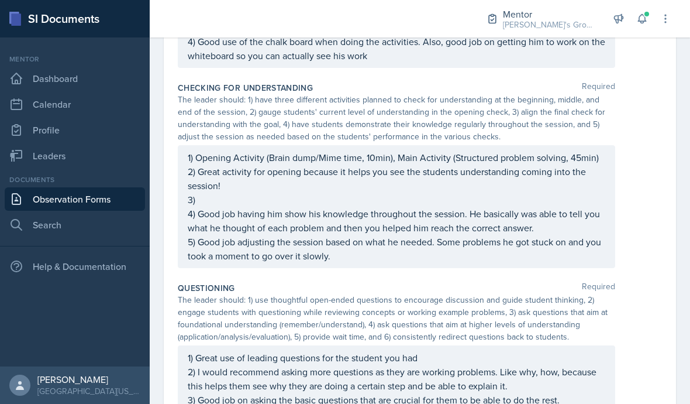
click at [524, 164] on p "2) Great activity for opening because it helps you see the students understandi…" at bounding box center [397, 178] width 418 height 28
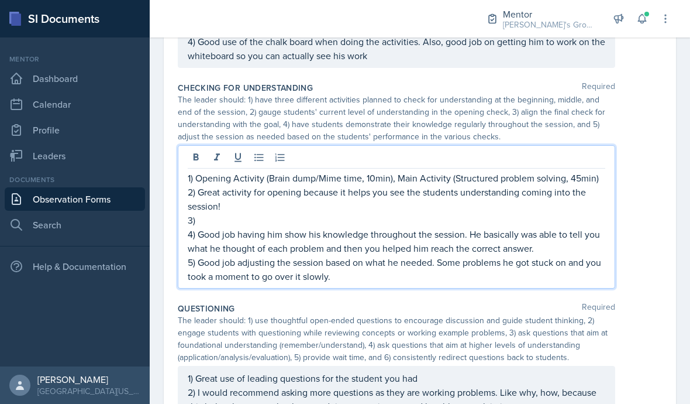
click at [252, 227] on p "4) Good job having him show his knowledge throughout the session. He basically …" at bounding box center [397, 241] width 418 height 28
click at [229, 213] on p "3)" at bounding box center [397, 220] width 418 height 14
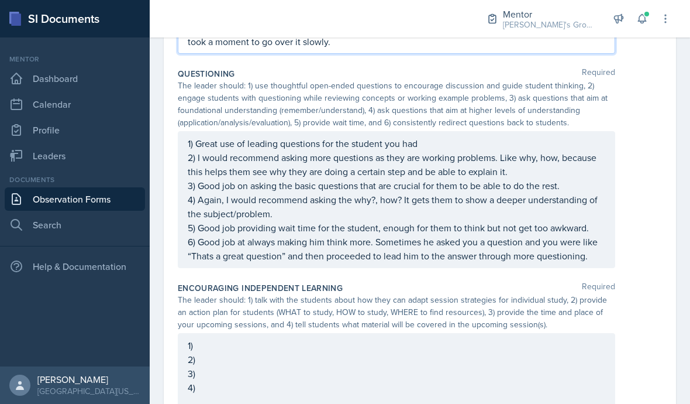
scroll to position [814, 0]
click at [272, 333] on div "1) 2) 3) 4)" at bounding box center [396, 370] width 437 height 75
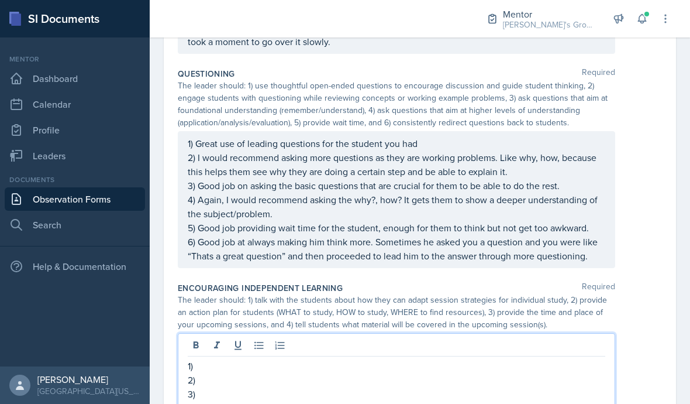
click at [261, 359] on p "1)" at bounding box center [397, 366] width 418 height 14
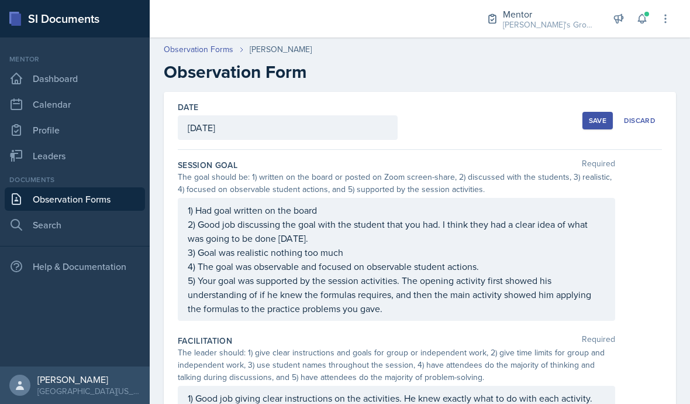
scroll to position [0, 0]
click at [382, 217] on p "2) Good job discussing the goal with the student that you had. I think they had…" at bounding box center [397, 231] width 418 height 28
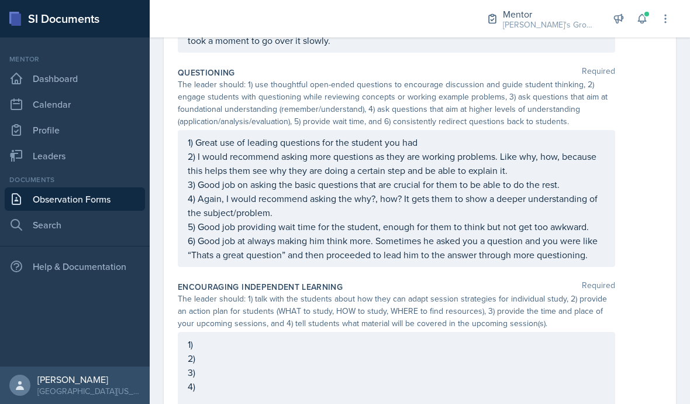
scroll to position [814, 0]
click at [652, 189] on div "1) Great use of leading questions for the student you had 2) I would recommend …" at bounding box center [420, 199] width 484 height 137
click at [441, 333] on div "1) 2) 3) 4)" at bounding box center [396, 370] width 437 height 75
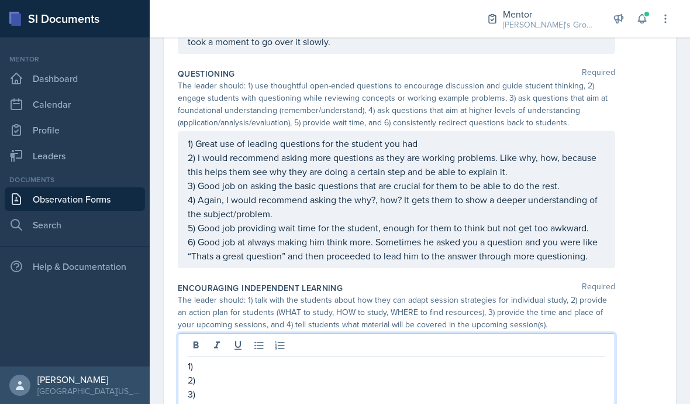
click at [411, 359] on p "1)" at bounding box center [397, 366] width 418 height 14
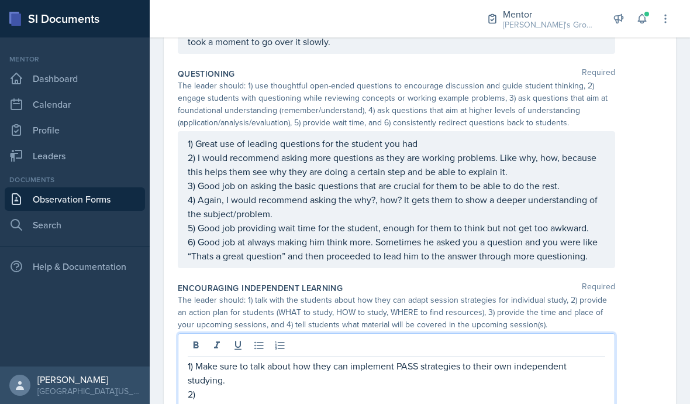
click at [480, 359] on p "1) Make sure to talk about how they can implement PASS strategies to their own …" at bounding box center [397, 373] width 418 height 28
click at [239, 387] on p "2)" at bounding box center [397, 394] width 418 height 14
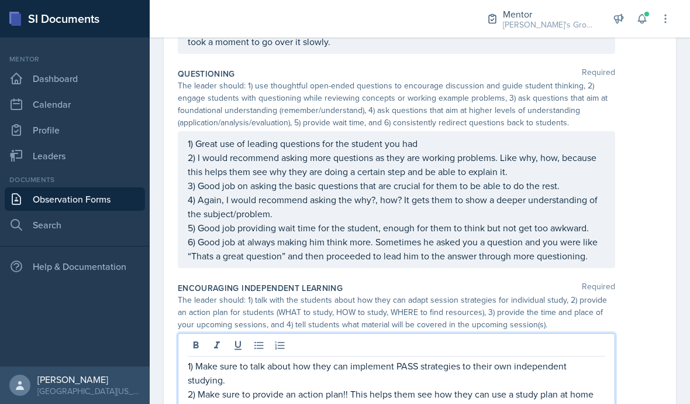
click at [526, 401] on p "3)" at bounding box center [397, 408] width 418 height 14
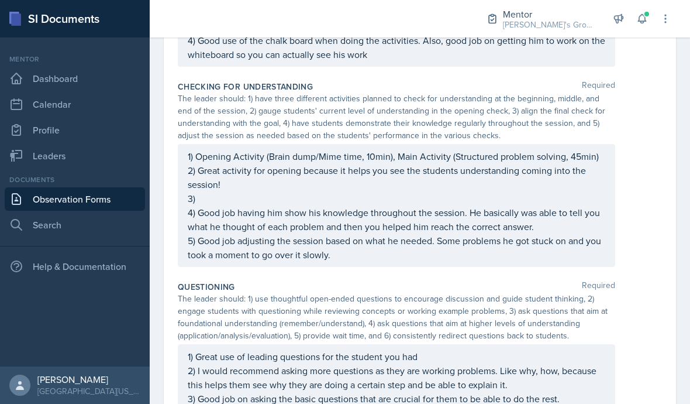
scroll to position [601, 0]
click at [597, 144] on div "1) Opening Activity (Brain dump/Mime time, 10min), Main Activity (Structured pr…" at bounding box center [396, 205] width 437 height 123
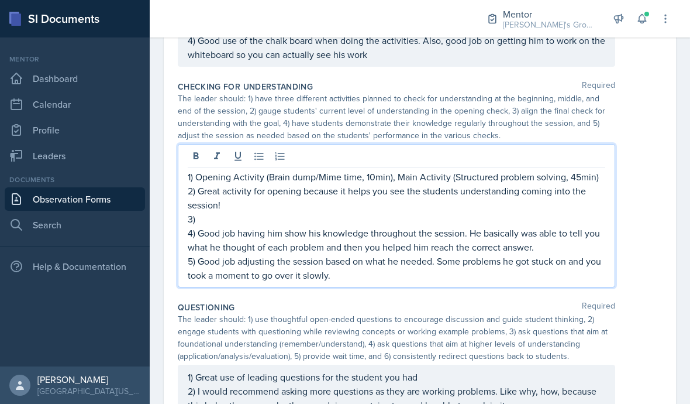
click at [521, 212] on p "3)" at bounding box center [397, 219] width 418 height 14
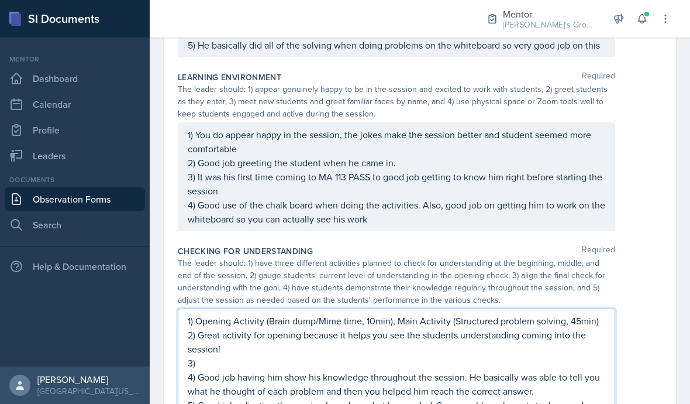
scroll to position [437, 0]
click at [629, 184] on div "Learning Environment Required The leader should: 1) appear genuinely happy to b…" at bounding box center [420, 153] width 484 height 174
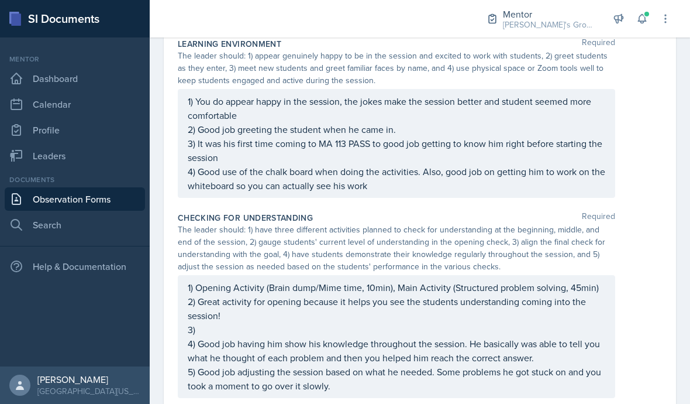
scroll to position [512, 0]
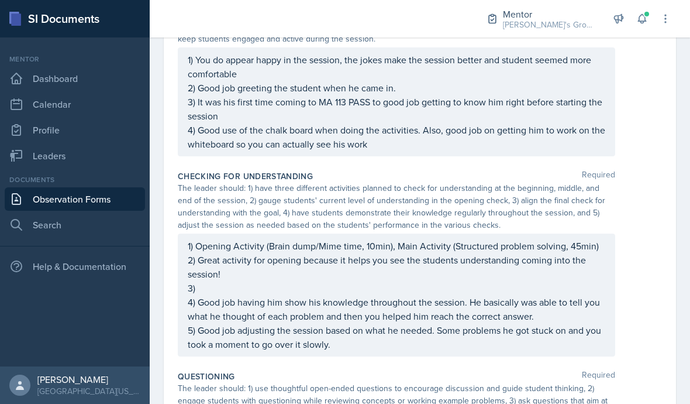
click at [547, 242] on div "1) Opening Activity (Brain dump/Mime time, 10min), Main Activity (Structured pr…" at bounding box center [397, 295] width 418 height 112
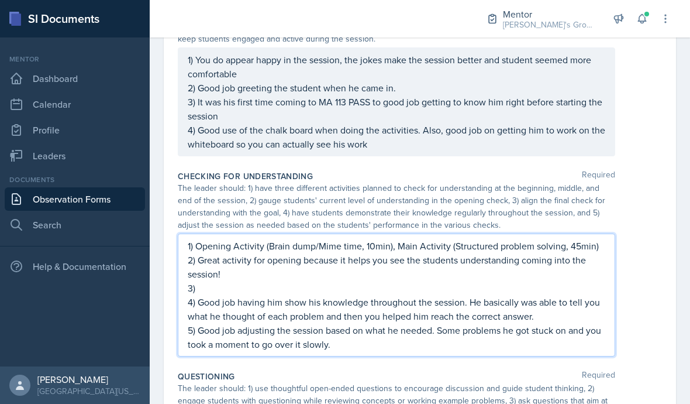
click at [638, 233] on div "1) Opening Activity (Brain dump/Mime time, 10min), Main Activity (Structured pr…" at bounding box center [420, 294] width 484 height 123
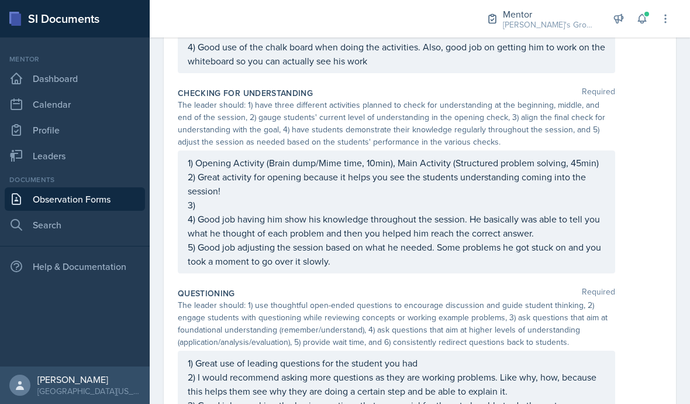
scroll to position [591, 0]
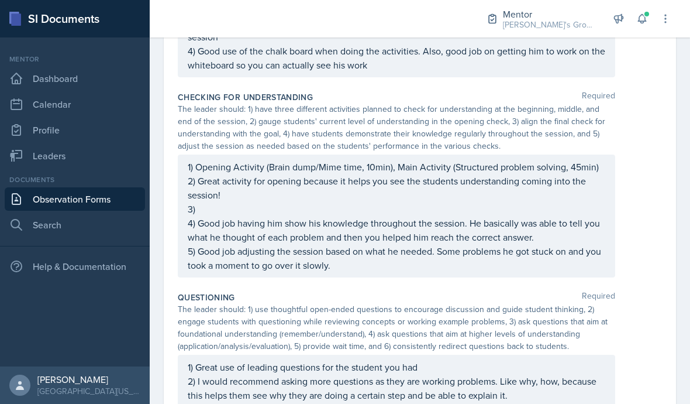
click at [561, 160] on div "1) Opening Activity (Brain dump/Mime time, 10min), Main Activity (Structured pr…" at bounding box center [397, 216] width 418 height 112
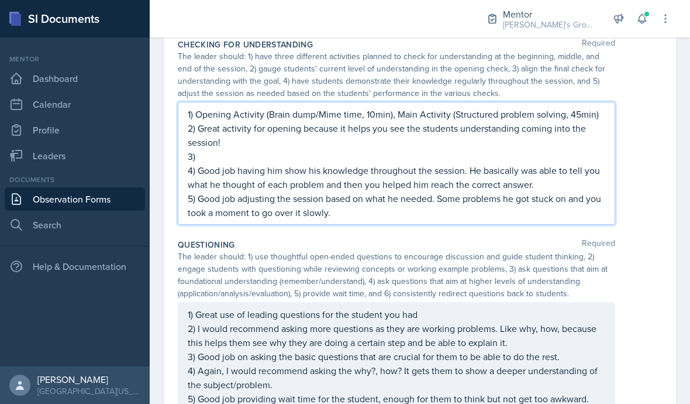
scroll to position [629, 0]
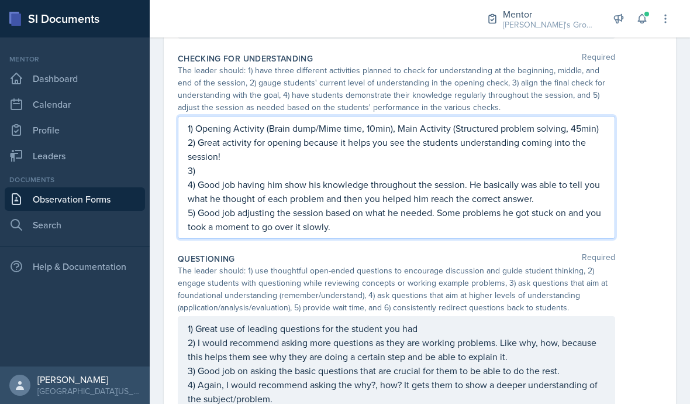
click at [625, 248] on div "Questioning Required The leader should: 1) use thoughtful open-ended questions …" at bounding box center [420, 355] width 484 height 214
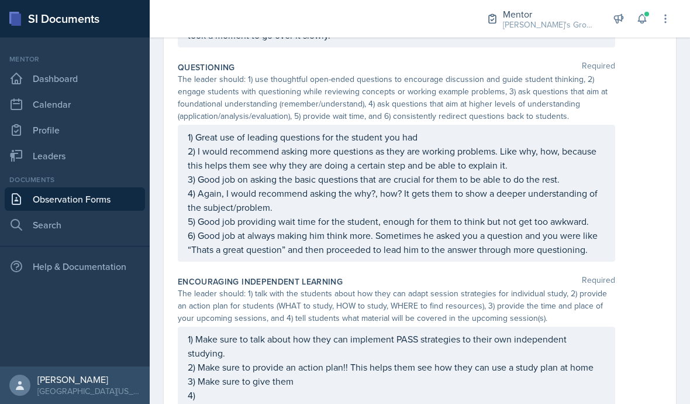
scroll to position [820, 0]
click at [569, 341] on div "1) Make sure to talk about how they can implement PASS strategies to their own …" at bounding box center [397, 367] width 418 height 70
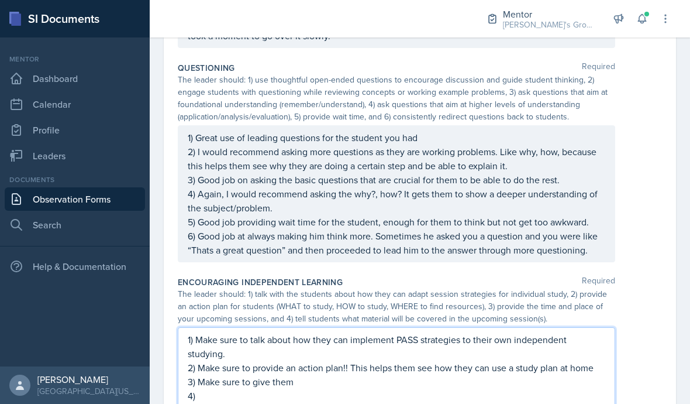
click at [643, 288] on div "The leader should: 1) talk with the students about how they can adapt session s…" at bounding box center [420, 306] width 484 height 37
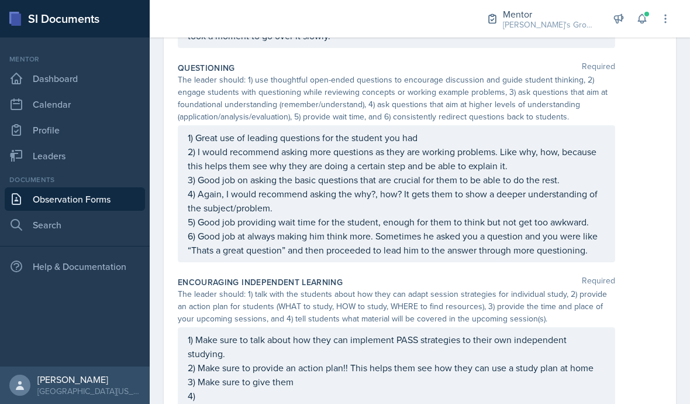
click at [547, 346] on div "1) Make sure to talk about how they can implement PASS strategies to their own …" at bounding box center [397, 367] width 418 height 70
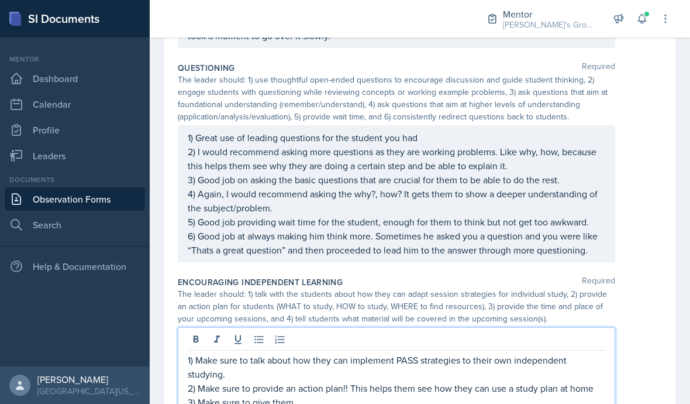
click at [409, 395] on p "3) Make sure to give them" at bounding box center [397, 402] width 418 height 14
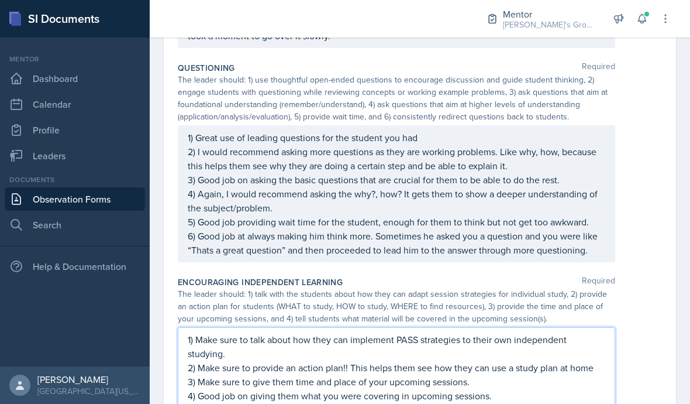
click at [580, 288] on div "The leader should: 1) talk with the students about how they can adapt session s…" at bounding box center [396, 306] width 437 height 37
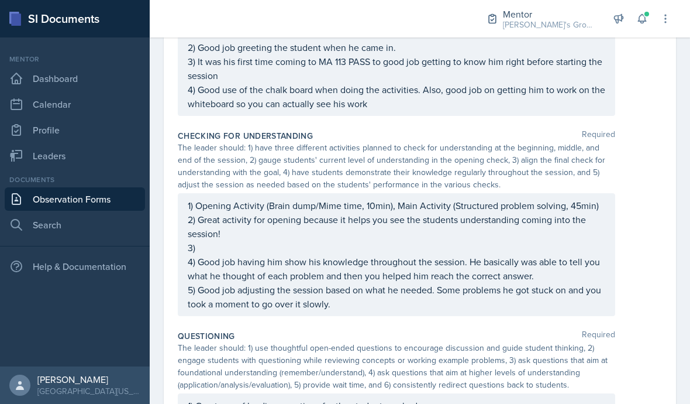
scroll to position [543, 0]
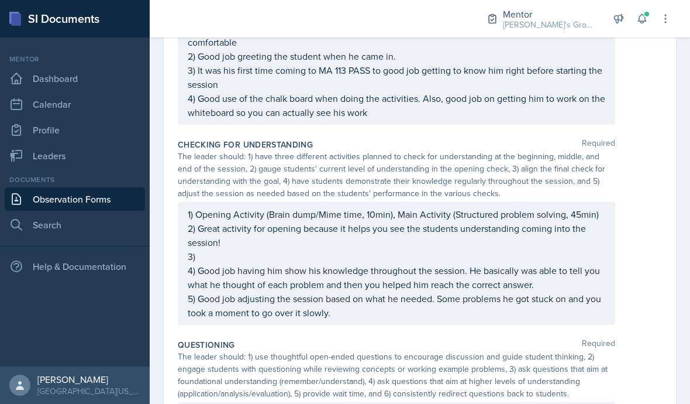
click at [481, 213] on div "1) Opening Activity (Brain dump/Mime time, 10min), Main Activity (Structured pr…" at bounding box center [397, 263] width 418 height 112
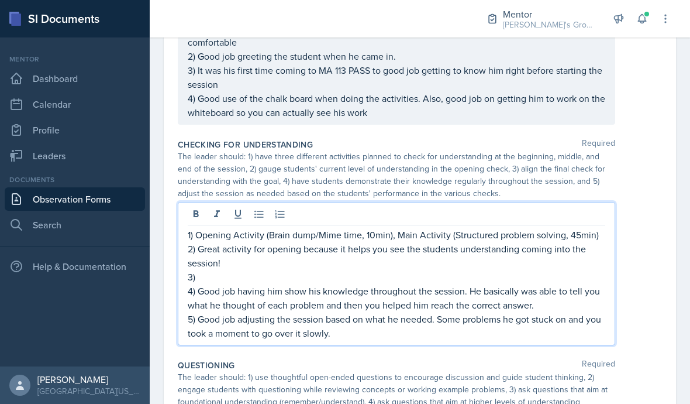
click at [375, 270] on p "3)" at bounding box center [397, 277] width 418 height 14
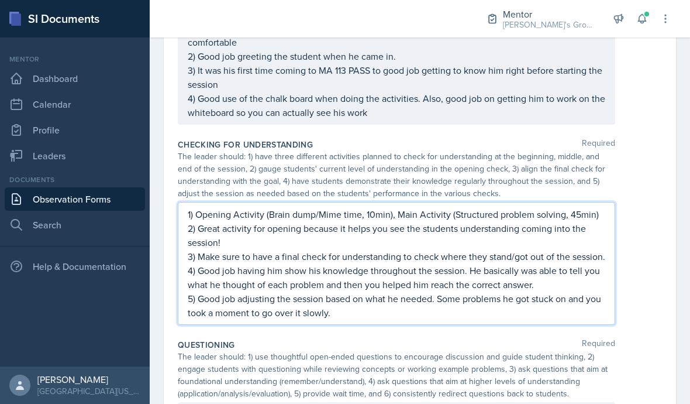
click at [644, 285] on div "1) Opening Activity (Brain dump/Mime time, 10min), Main Activity (Structured pr…" at bounding box center [420, 263] width 484 height 123
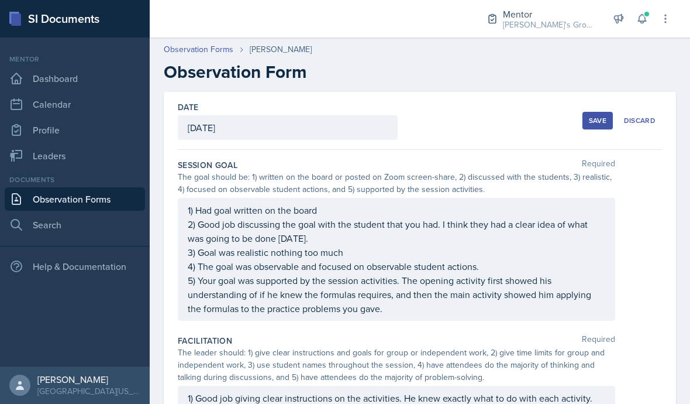
scroll to position [0, 0]
click at [605, 116] on div "Save" at bounding box center [598, 120] width 18 height 9
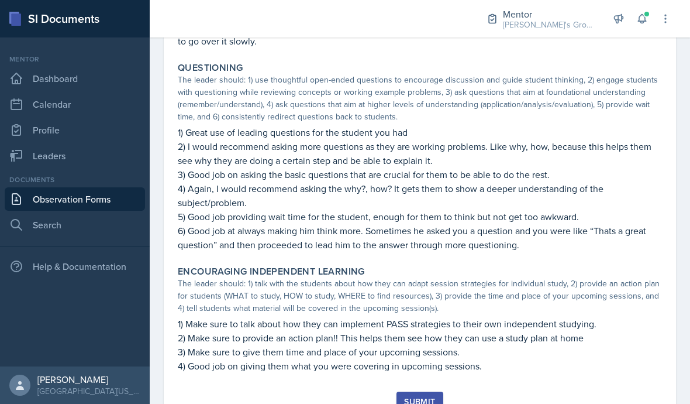
scroll to position [714, 0]
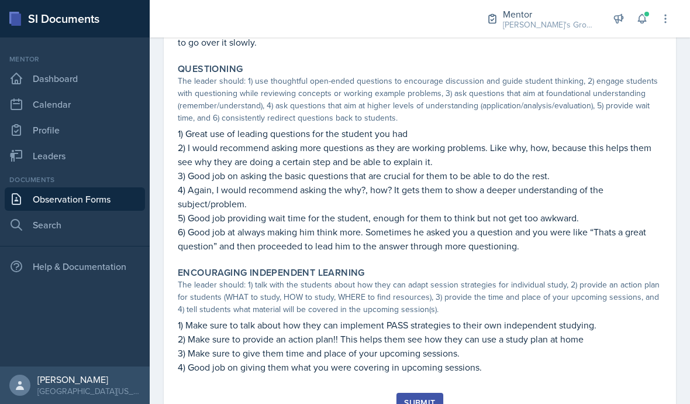
click at [429, 398] on div "Submit" at bounding box center [419, 402] width 31 height 9
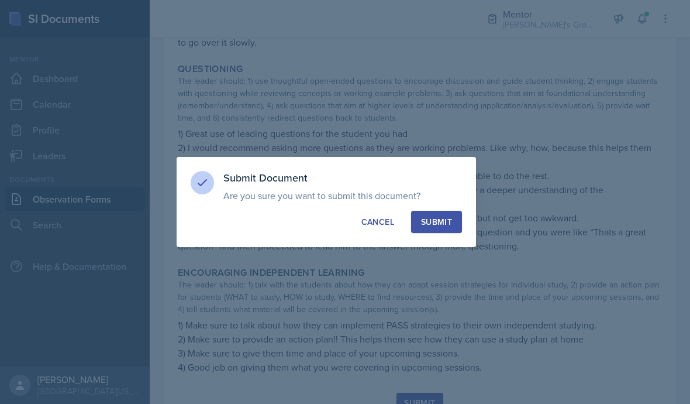
click at [442, 222] on div "Submit" at bounding box center [436, 222] width 31 height 12
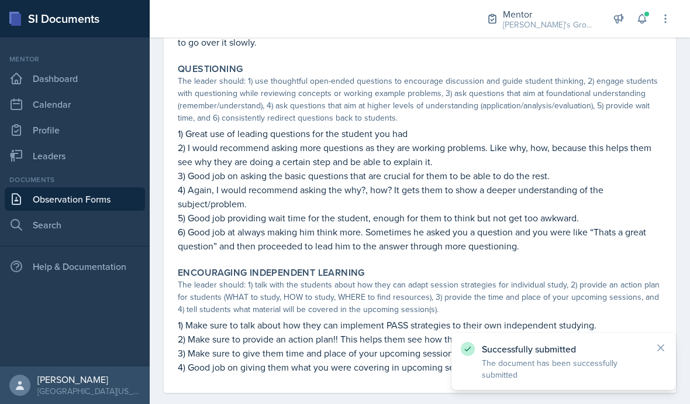
scroll to position [680, 0]
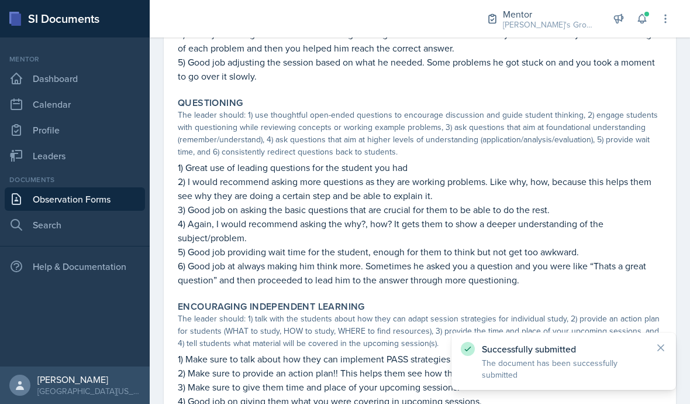
click at [60, 187] on link "Observation Forms" at bounding box center [75, 198] width 140 height 23
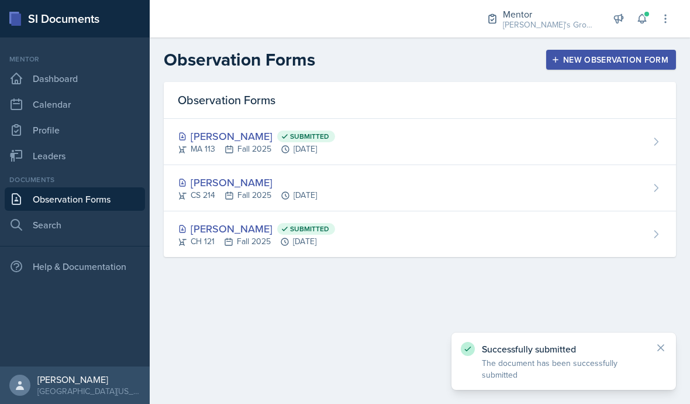
click at [70, 206] on link "Observation Forms" at bounding box center [75, 198] width 140 height 23
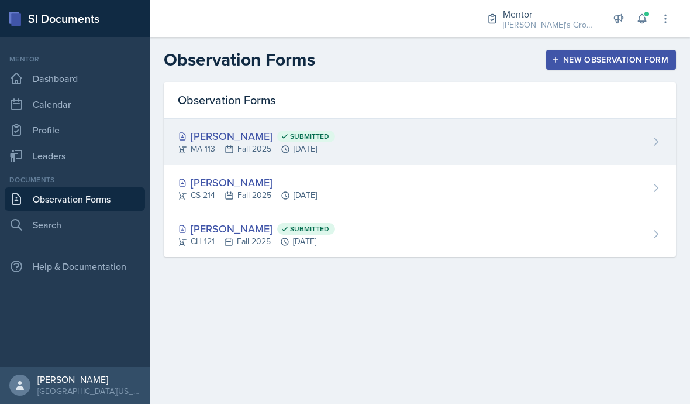
click at [256, 142] on div "[PERSON_NAME] Submitted" at bounding box center [256, 136] width 157 height 16
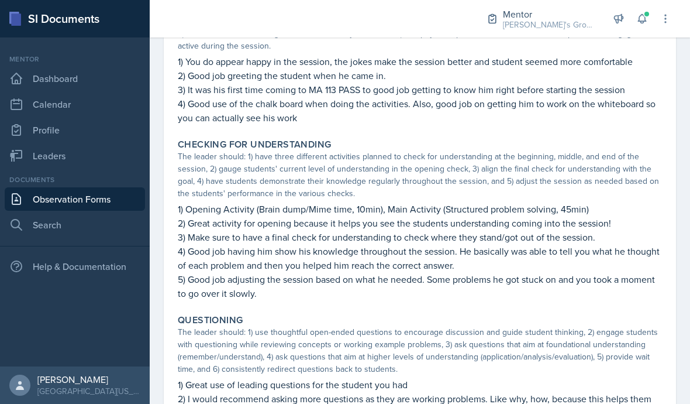
scroll to position [467, 0]
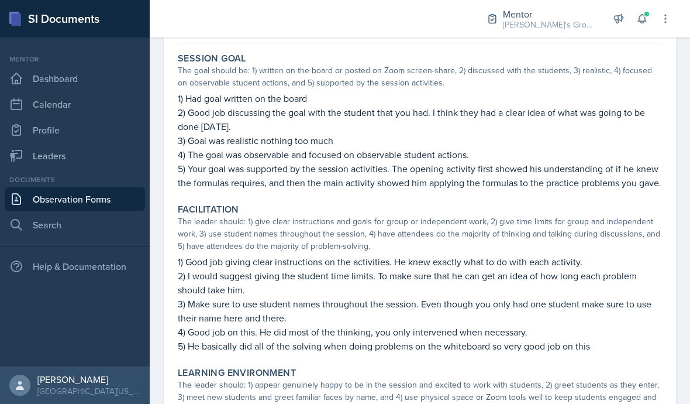
click at [61, 198] on link "Observation Forms" at bounding box center [75, 198] width 140 height 23
